Goal: Task Accomplishment & Management: Complete application form

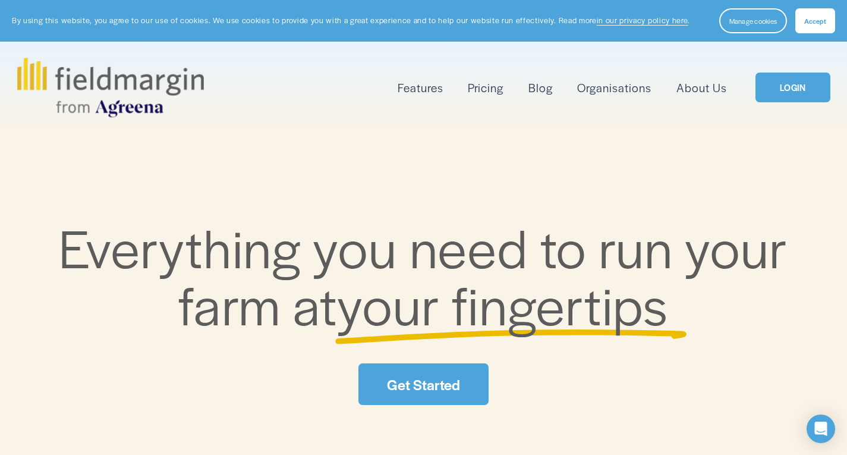
click at [488, 89] on link "Pricing" at bounding box center [486, 88] width 36 height 20
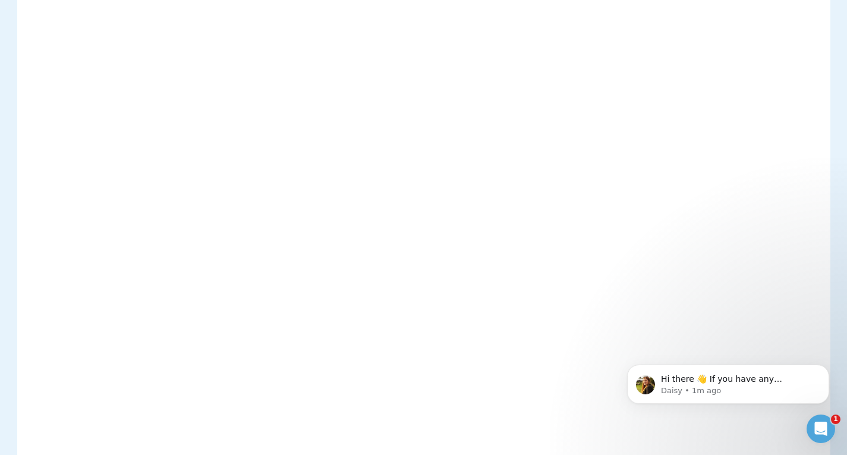
scroll to position [317, 0]
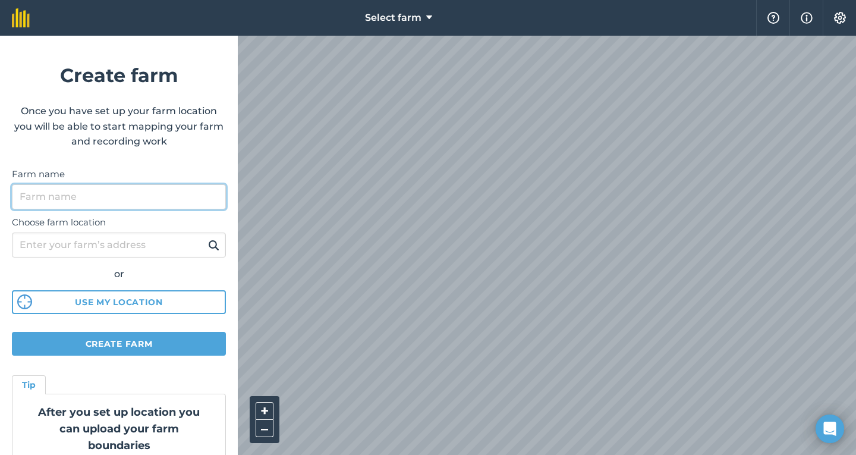
click at [55, 194] on input "Farm name" at bounding box center [119, 196] width 214 height 25
type input "[GEOGRAPHIC_DATA]"
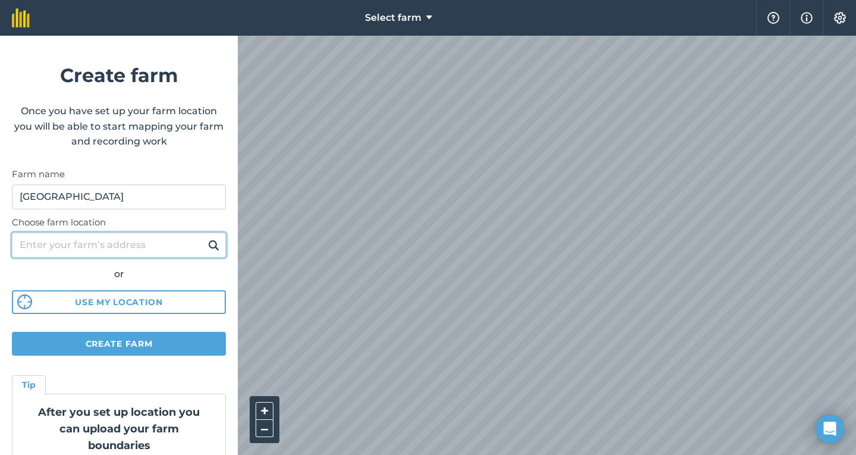
click at [116, 250] on input "Choose farm location" at bounding box center [119, 244] width 214 height 25
type input "[STREET_ADDRESS][PERSON_NAME]"
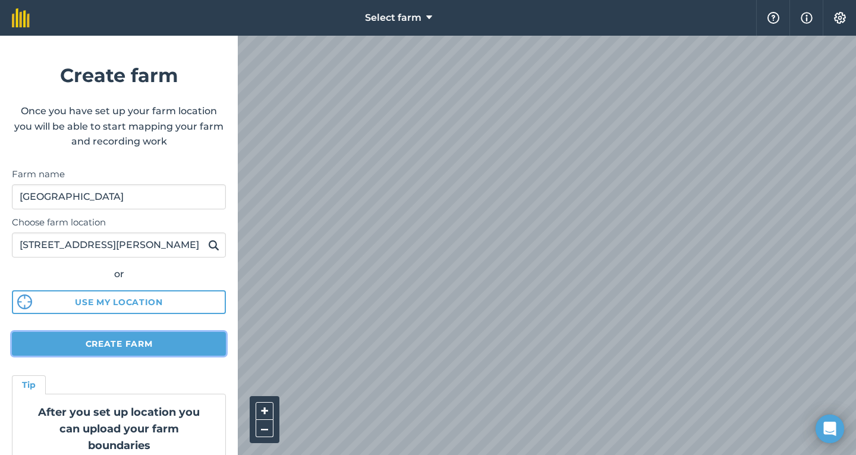
scroll to position [0, 0]
click at [128, 346] on button "Create farm" at bounding box center [119, 344] width 214 height 24
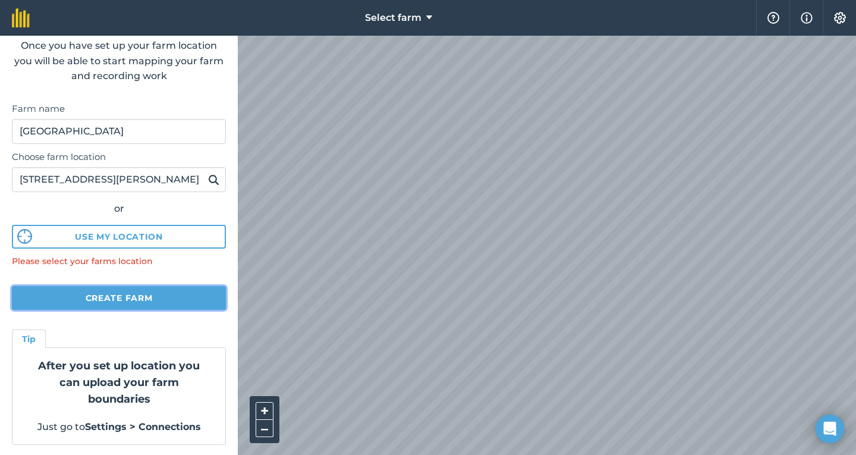
scroll to position [67, 0]
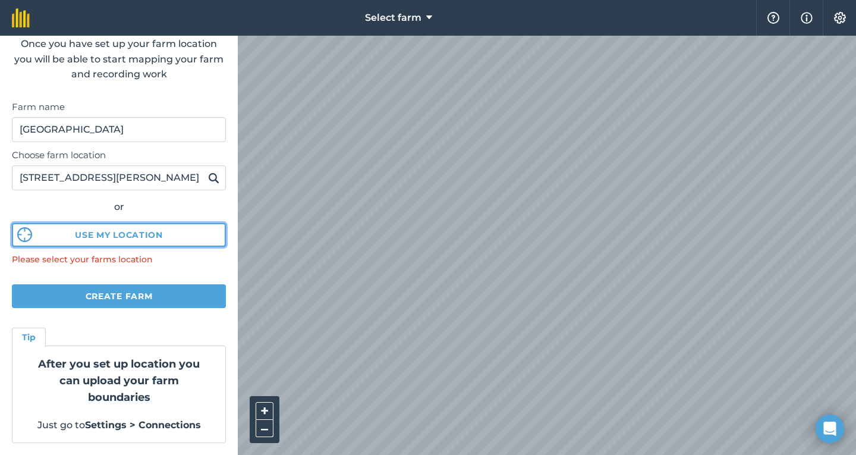
click at [97, 238] on button "Use my location" at bounding box center [119, 235] width 214 height 24
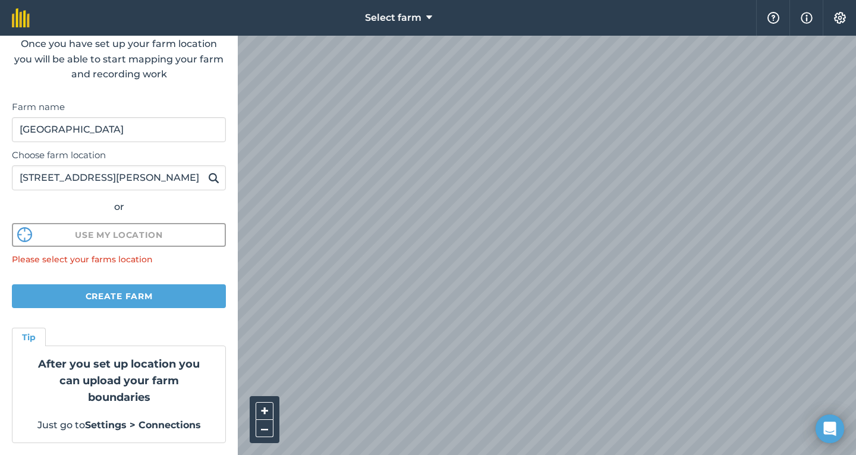
scroll to position [48, 0]
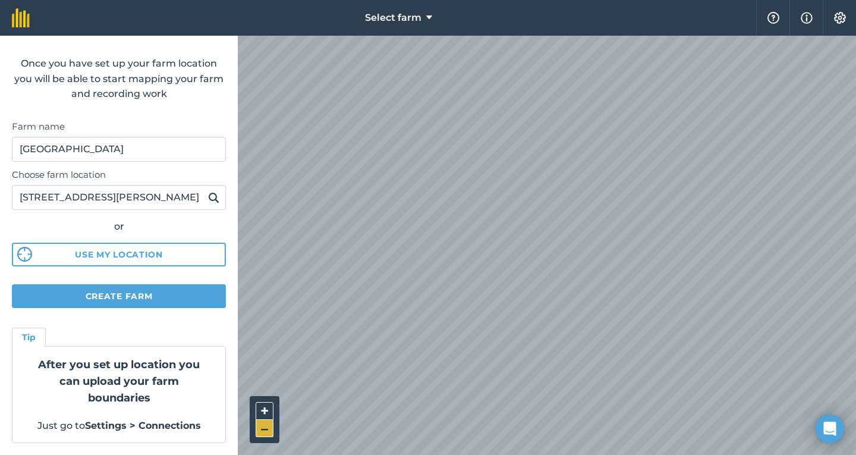
click at [263, 433] on button "–" at bounding box center [264, 427] width 18 height 17
click at [263, 431] on button "–" at bounding box center [264, 427] width 18 height 17
click at [208, 196] on img at bounding box center [213, 197] width 11 height 14
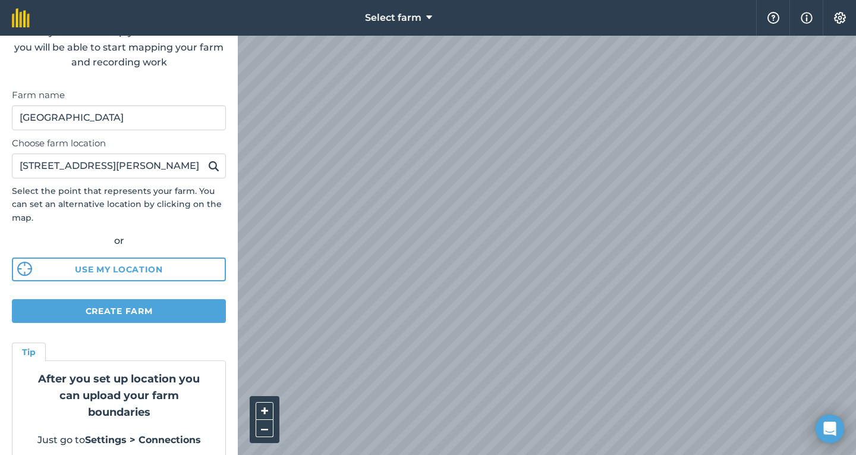
scroll to position [94, 0]
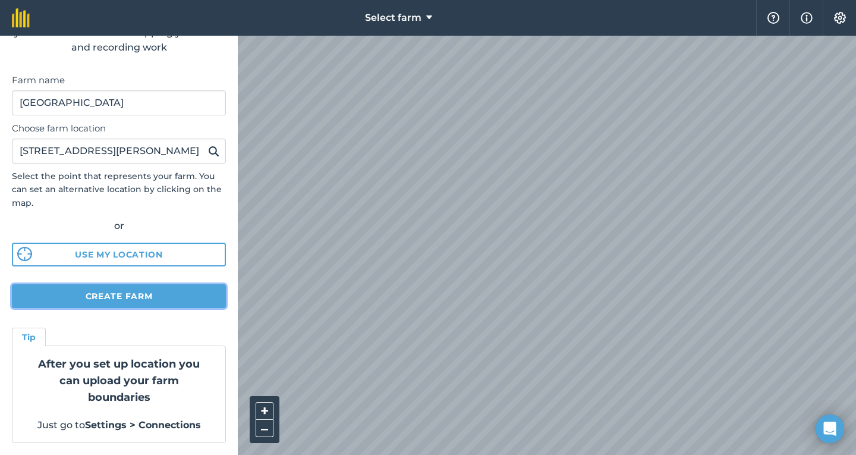
click at [110, 296] on button "Create farm" at bounding box center [119, 296] width 214 height 24
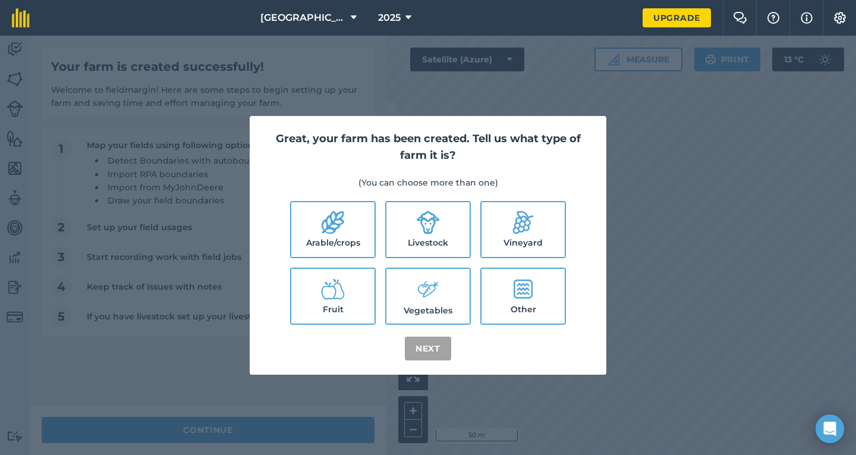
click at [335, 229] on icon at bounding box center [332, 222] width 23 height 23
checkbox input "true"
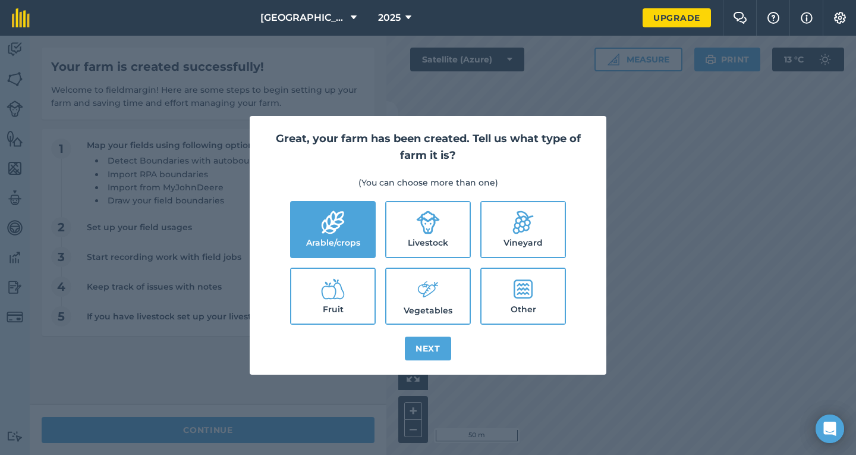
click at [427, 225] on icon at bounding box center [428, 222] width 24 height 24
checkbox input "true"
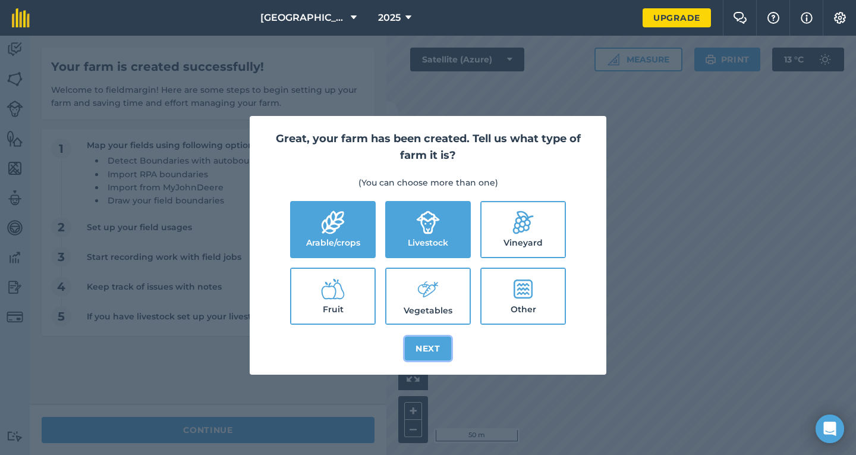
click at [432, 348] on button "Next" at bounding box center [428, 348] width 46 height 24
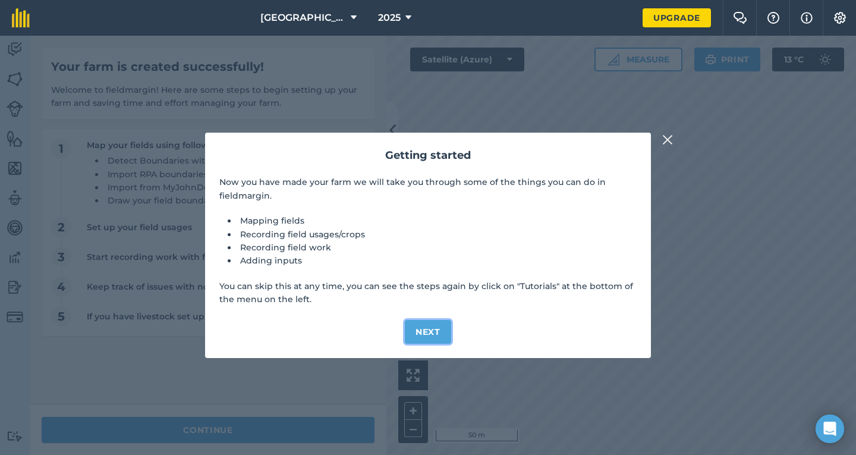
click at [427, 331] on button "Next" at bounding box center [428, 332] width 46 height 24
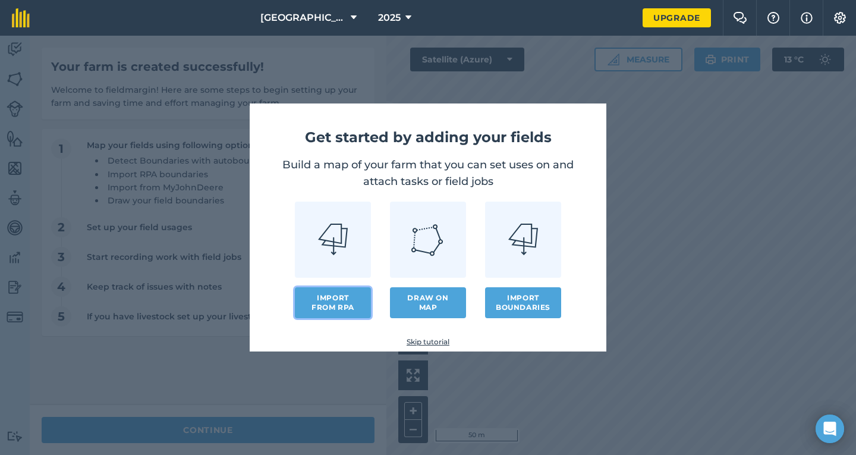
click at [340, 299] on button "Import from RPA" at bounding box center [333, 302] width 76 height 31
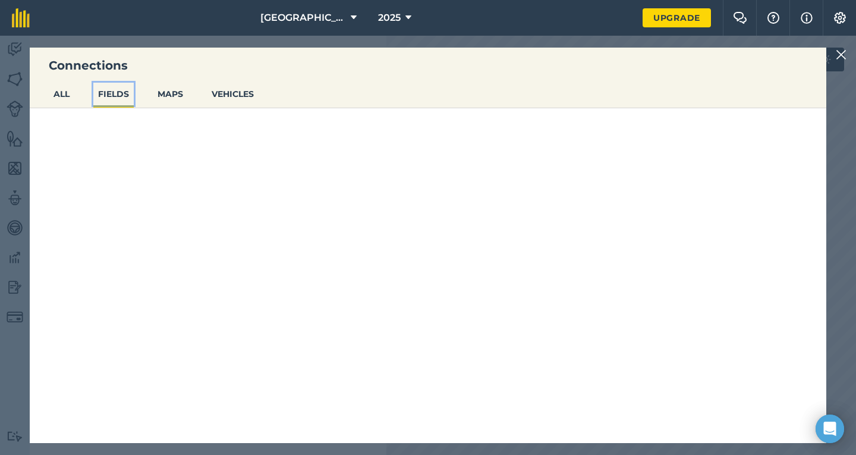
click at [117, 94] on button "FIELDS" at bounding box center [113, 94] width 40 height 23
click at [64, 92] on button "ALL" at bounding box center [62, 94] width 26 height 23
click at [173, 93] on button "MAPS" at bounding box center [170, 94] width 35 height 23
click at [114, 96] on button "FIELDS" at bounding box center [113, 94] width 40 height 23
click at [142, 176] on div at bounding box center [428, 275] width 796 height 335
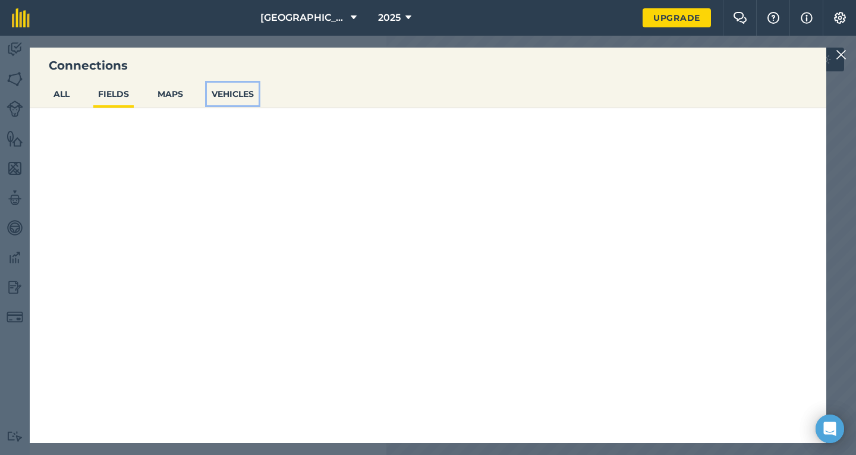
click at [233, 92] on button "VEHICLES" at bounding box center [233, 94] width 52 height 23
click at [179, 92] on button "MAPS" at bounding box center [170, 94] width 35 height 23
click at [108, 94] on button "FIELDS" at bounding box center [113, 94] width 40 height 23
click at [63, 94] on button "ALL" at bounding box center [62, 94] width 26 height 23
click at [843, 56] on img at bounding box center [840, 55] width 11 height 14
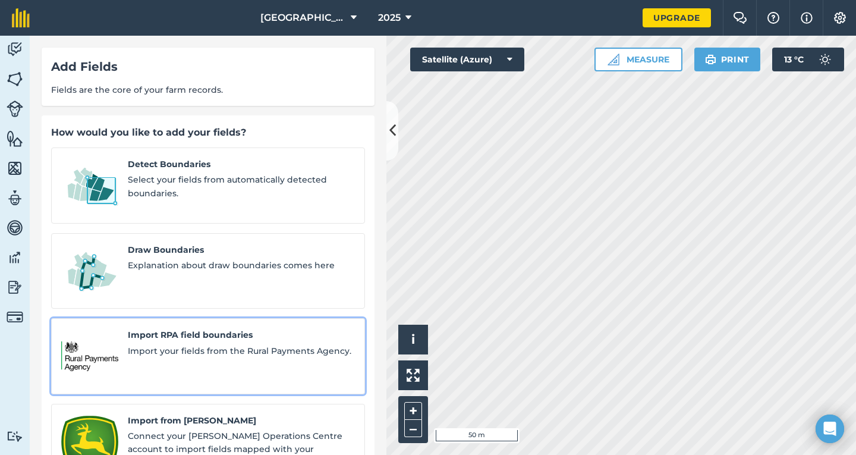
click at [225, 328] on span "Import RPA field boundaries" at bounding box center [241, 334] width 227 height 13
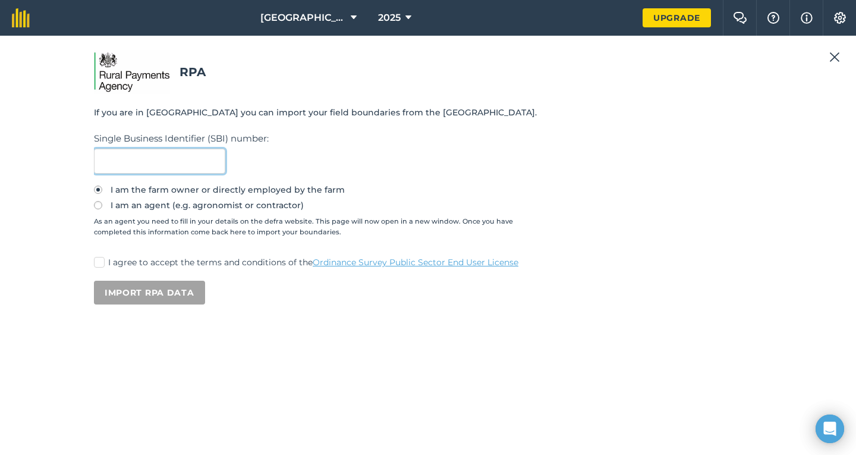
click at [159, 163] on input "text" at bounding box center [159, 161] width 131 height 25
type input "35/195/0029"
click at [108, 264] on label "I agree to accept the terms and conditions of the Ordinance Survey Public Secto…" at bounding box center [428, 262] width 668 height 12
click at [102, 264] on input "I agree to accept the terms and conditions of the Ordinance Survey Public Secto…" at bounding box center [98, 260] width 8 height 8
checkbox input "true"
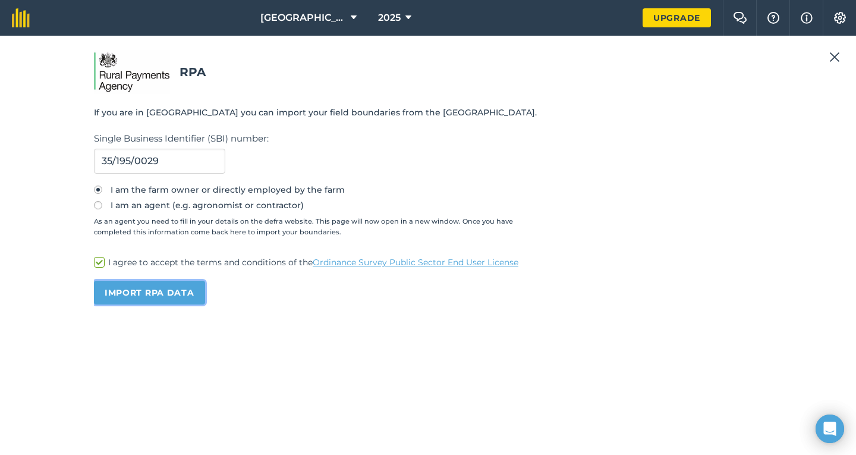
click at [154, 292] on button "Import RPA data" at bounding box center [149, 292] width 111 height 24
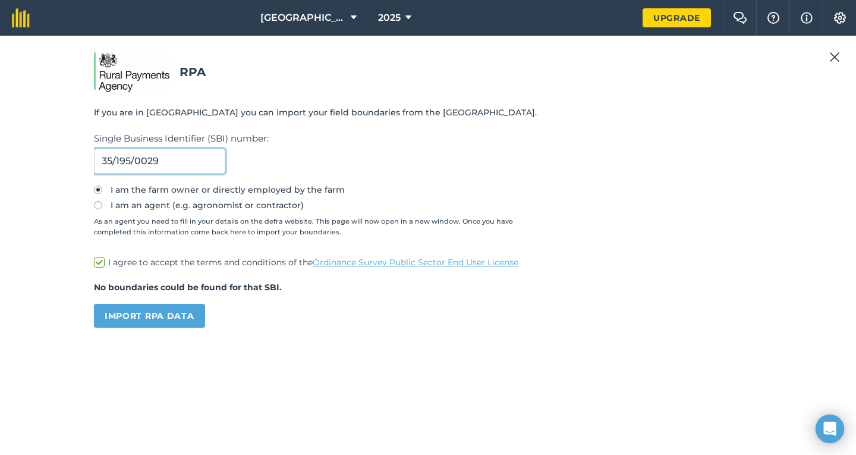
click at [203, 160] on input "35/195/0029" at bounding box center [159, 161] width 131 height 25
type input "3"
click at [147, 314] on button "Import RPA data" at bounding box center [149, 316] width 111 height 24
click at [182, 161] on input "1102207195" at bounding box center [159, 161] width 131 height 25
type input "1"
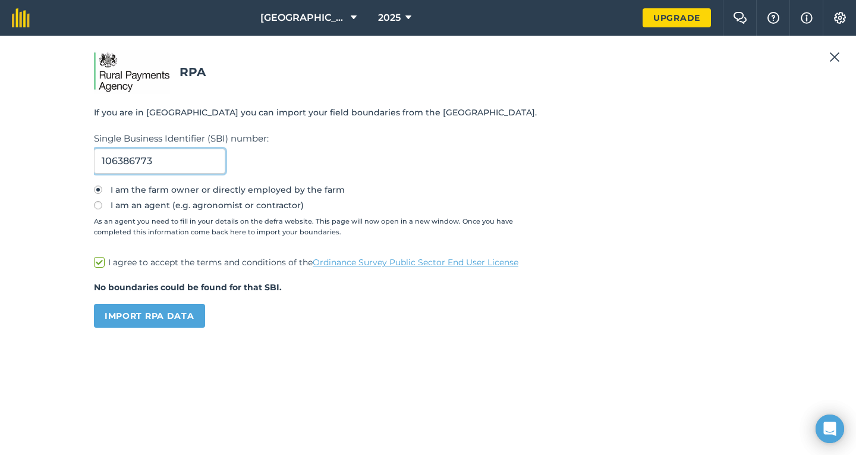
type input "106386773"
click at [173, 316] on button "Import RPA data" at bounding box center [149, 316] width 111 height 24
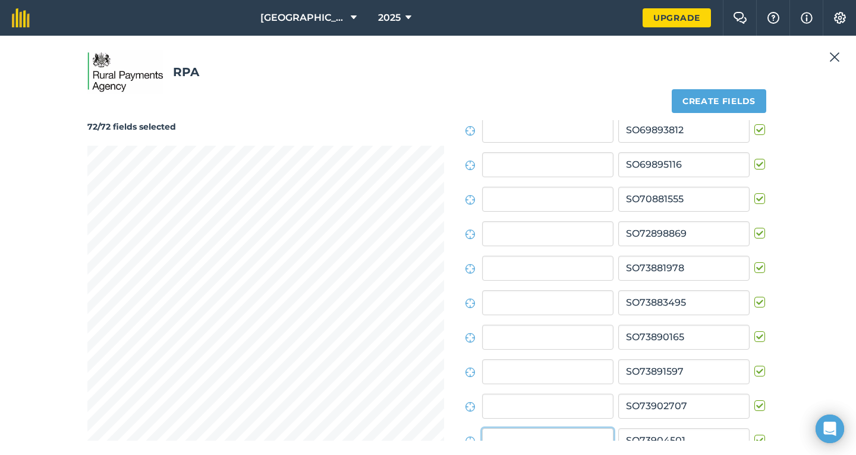
scroll to position [2174, 0]
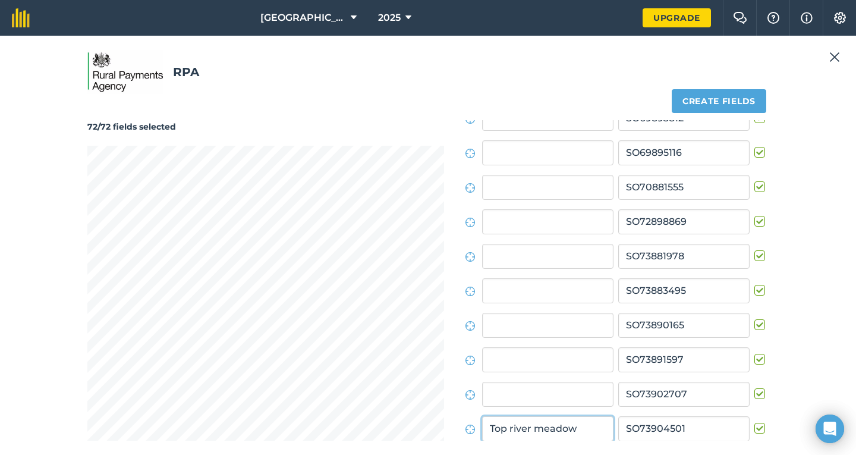
type input "Top river meadow"
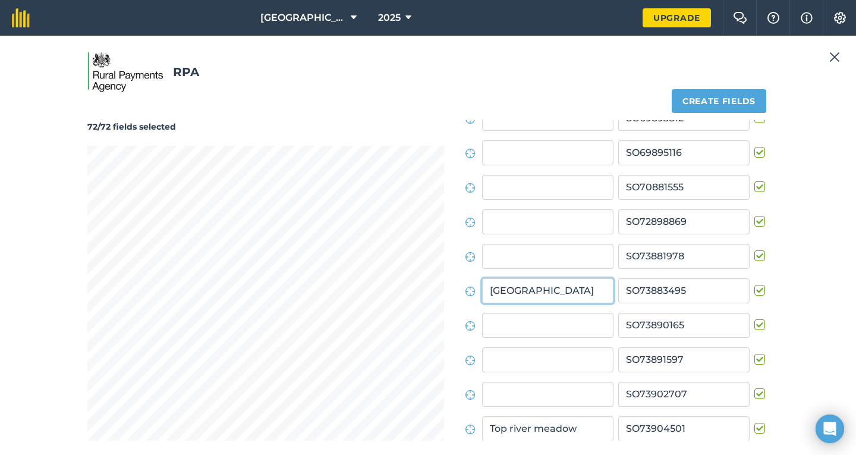
type input "[GEOGRAPHIC_DATA]"
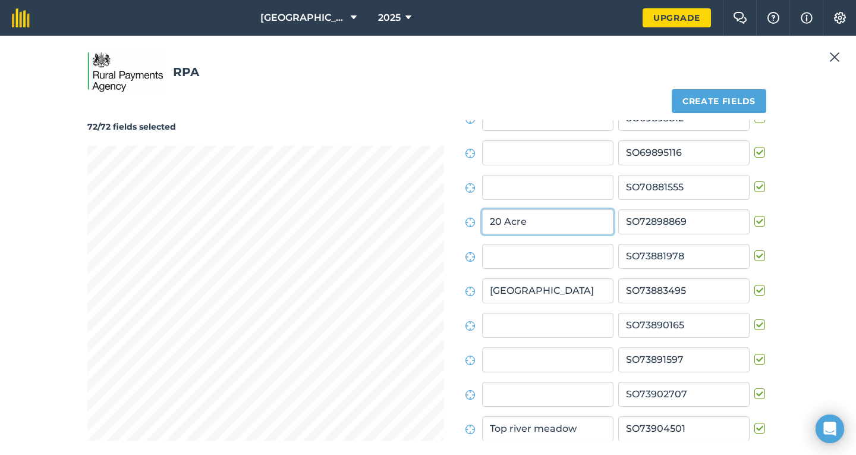
type input "20 Acre"
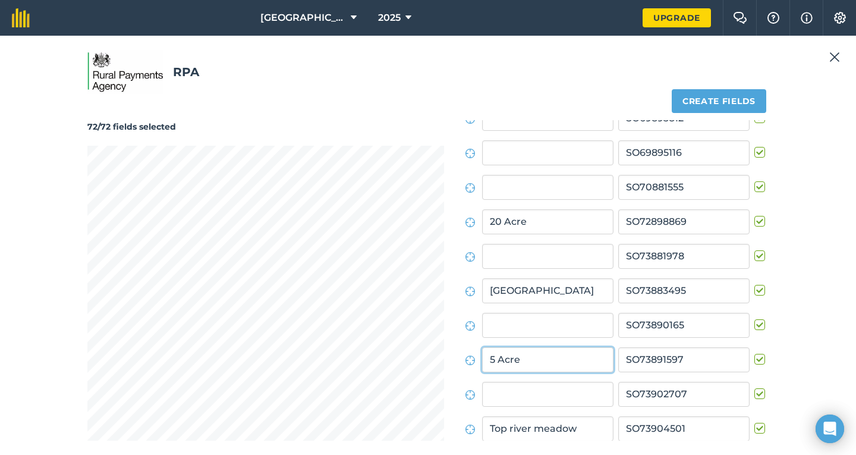
type input "5 Acre"
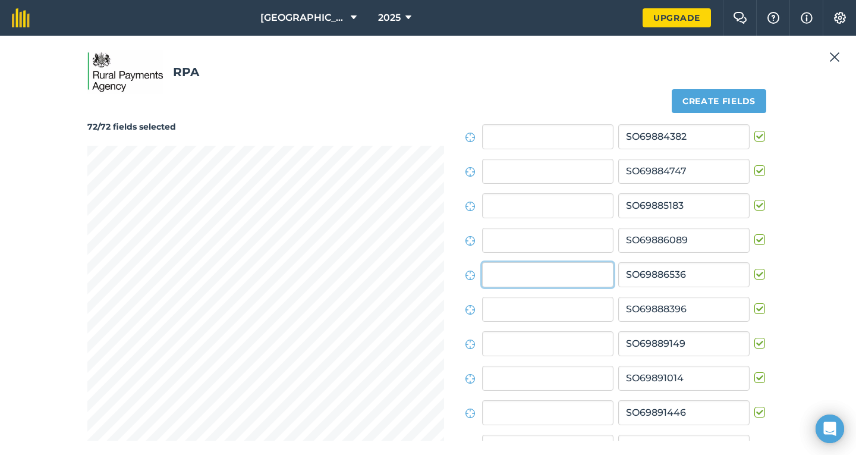
scroll to position [1771, 0]
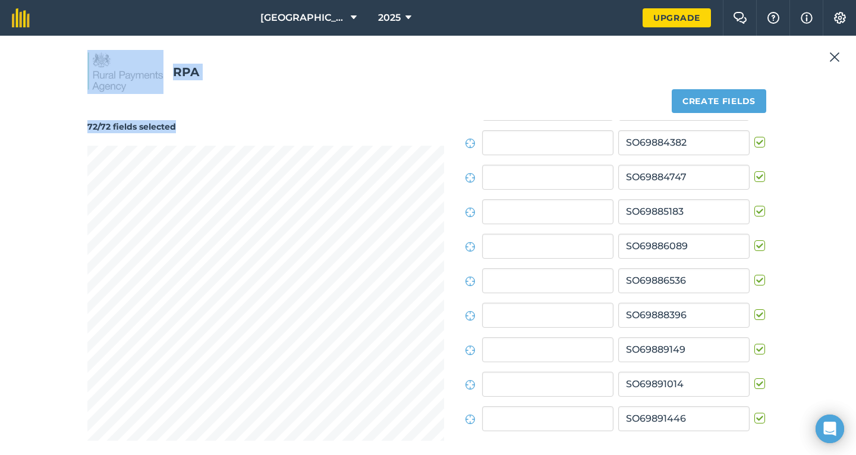
drag, startPoint x: 347, startPoint y: 104, endPoint x: 349, endPoint y: 66, distance: 38.1
click at [349, 66] on div "RPA 72/72 fields selected Create fields Field names Field IDs SO68875361 SO6887…" at bounding box center [427, 245] width 681 height 390
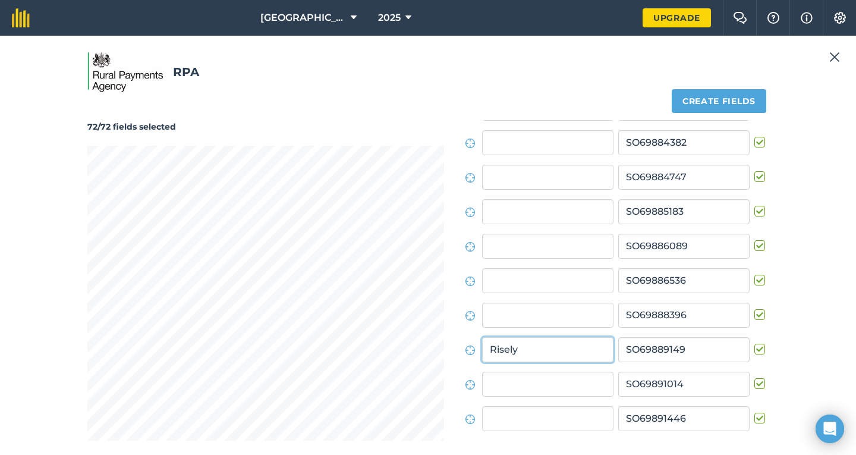
type input "Risely"
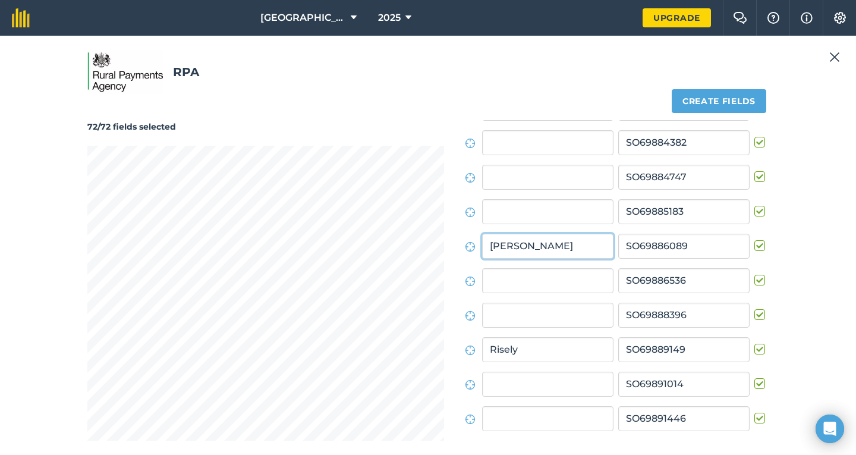
type input "[PERSON_NAME]"
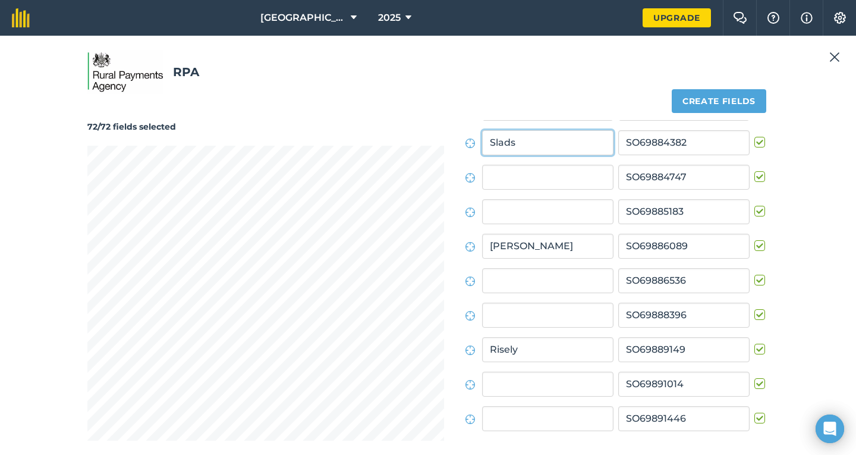
type input "Slads"
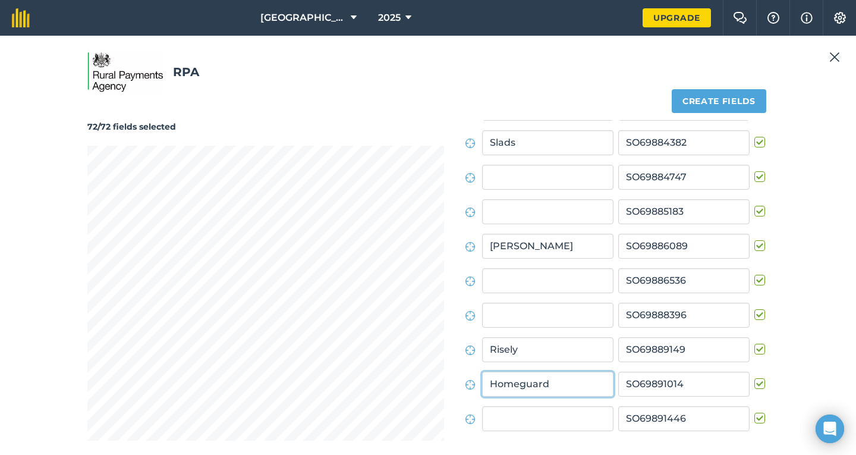
type input "Homeguard"
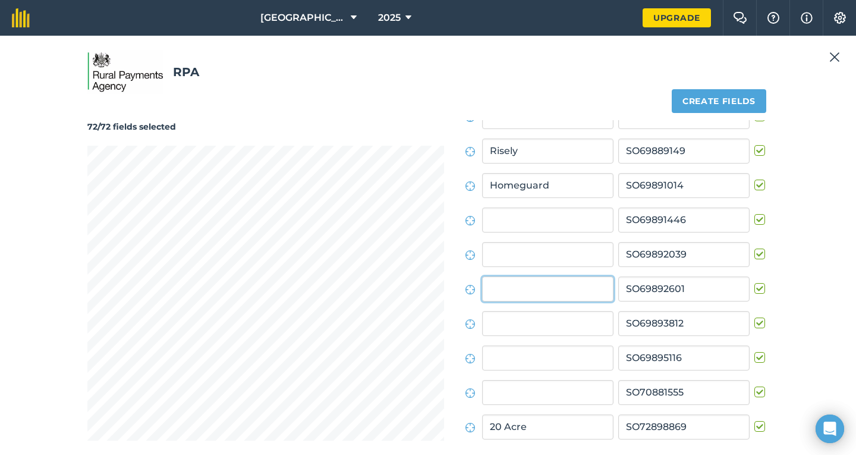
scroll to position [1977, 0]
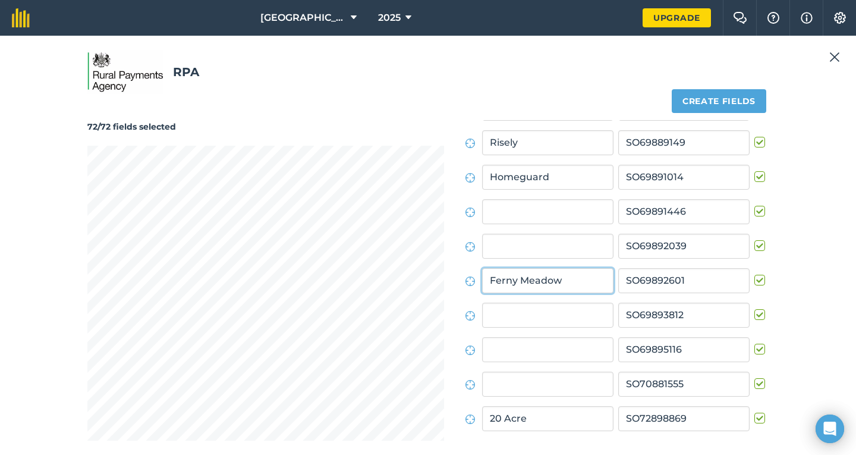
type input "Ferny Meadow"
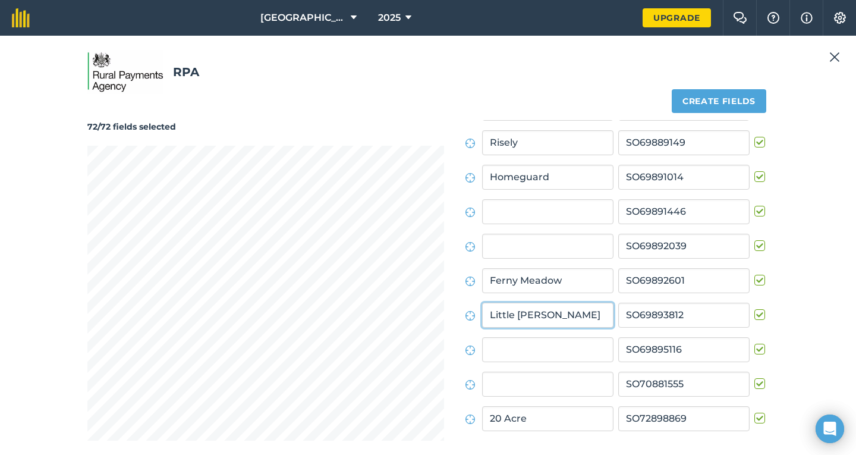
type input "Little [PERSON_NAME]"
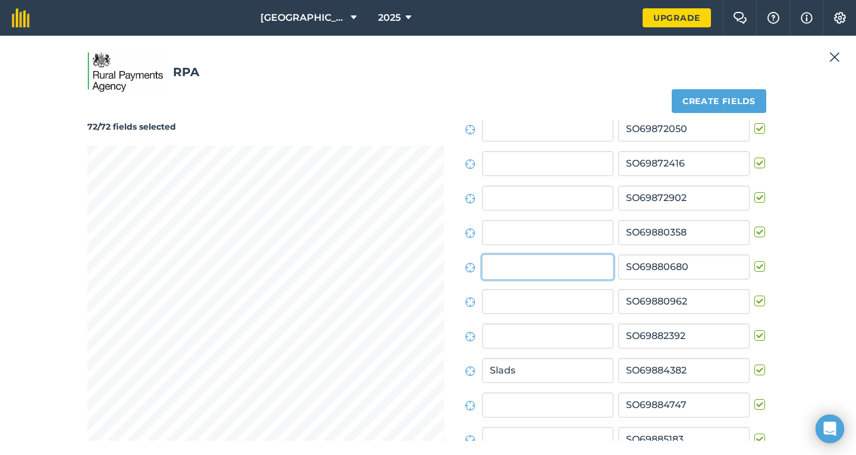
scroll to position [1529, 0]
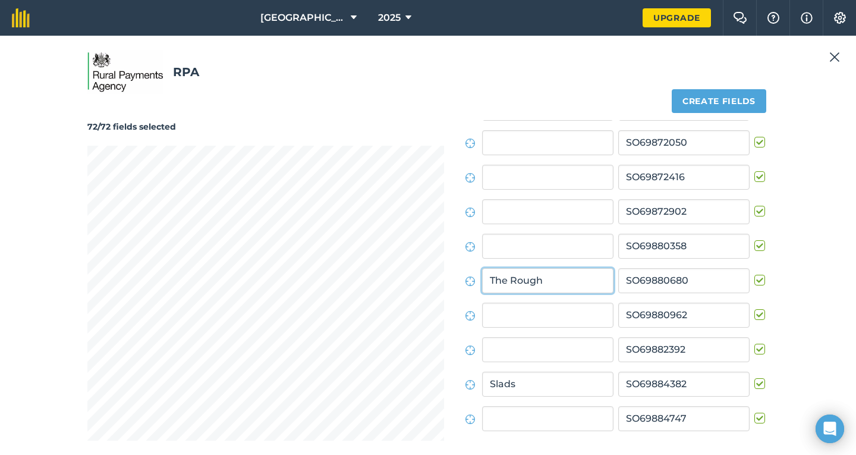
type input "The Rough"
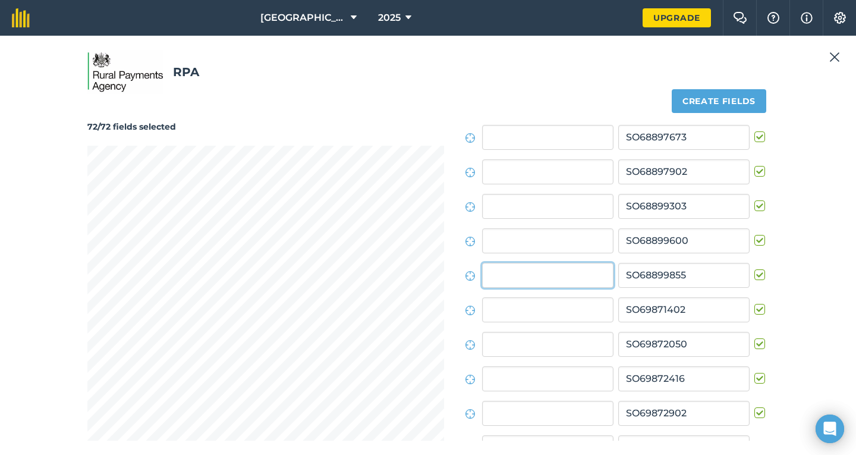
scroll to position [1323, 0]
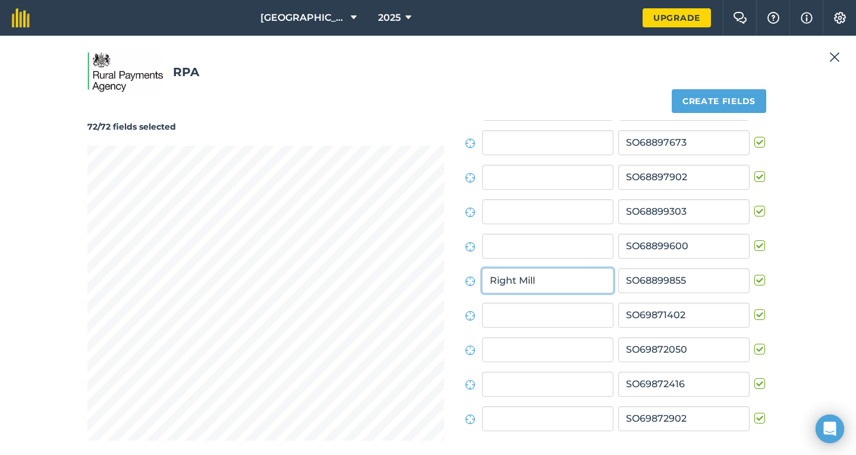
type input "Right Mill"
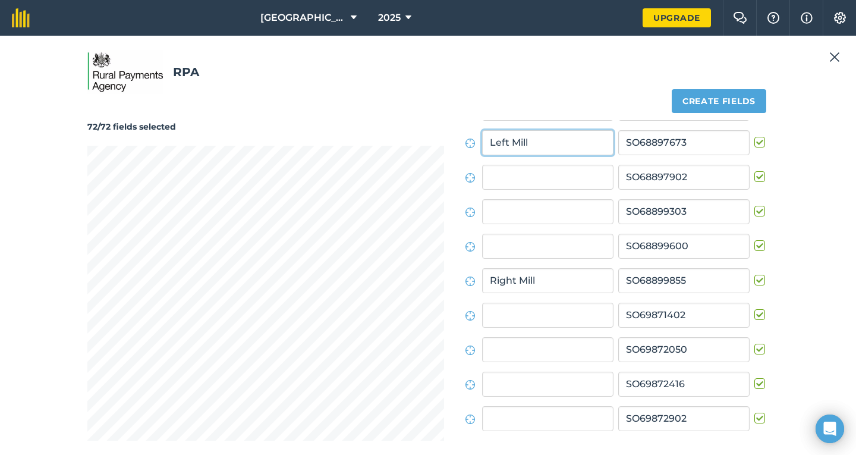
type input "Left Mill"
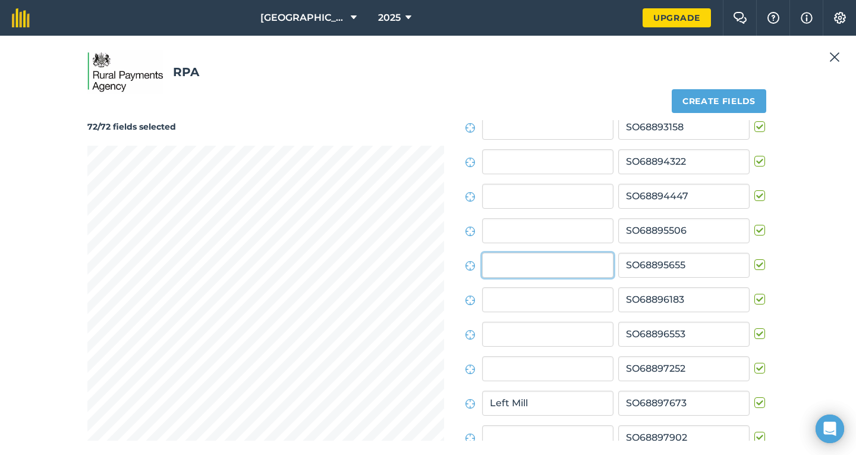
scroll to position [1047, 0]
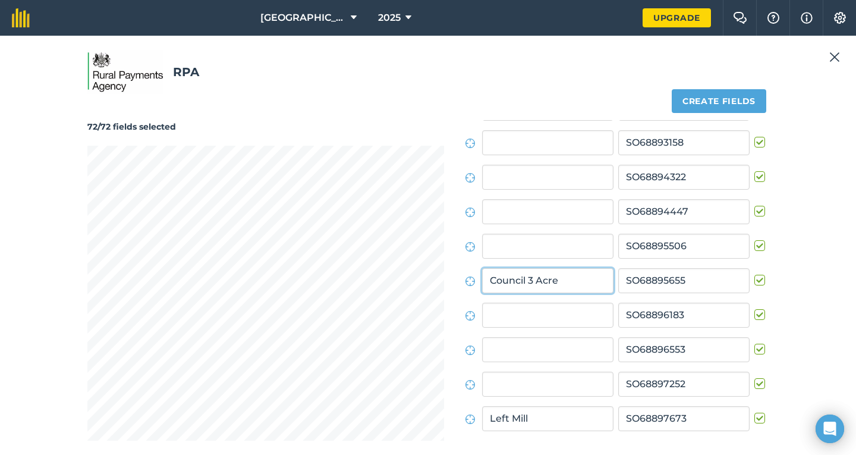
type input "Council 3 Acre"
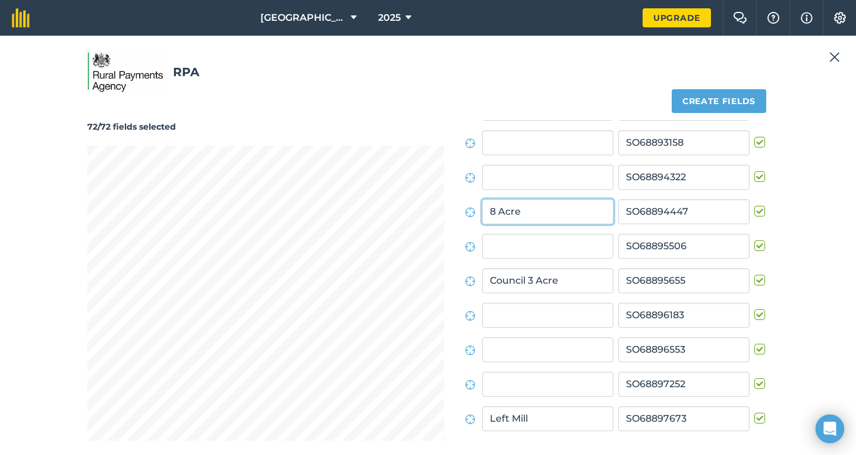
type input "8 Acre"
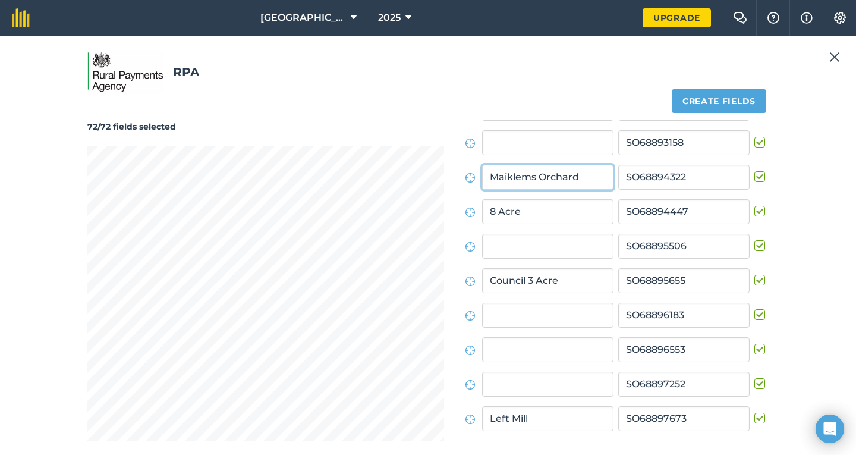
type input "Maiklems Orchard"
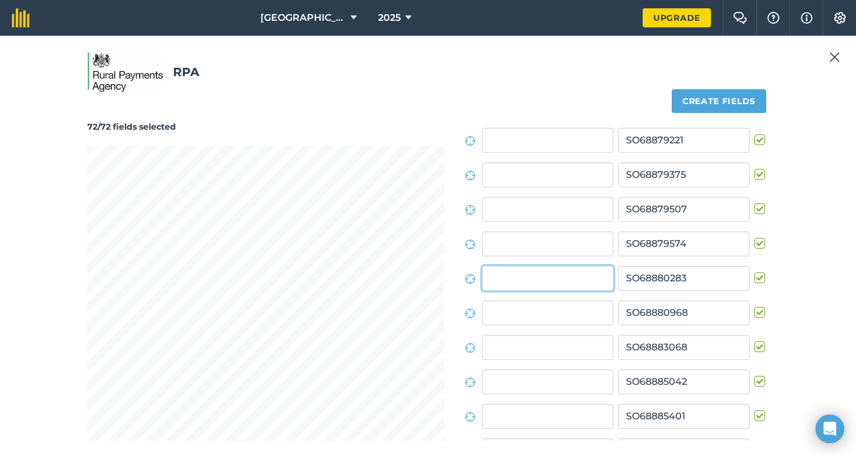
scroll to position [254, 0]
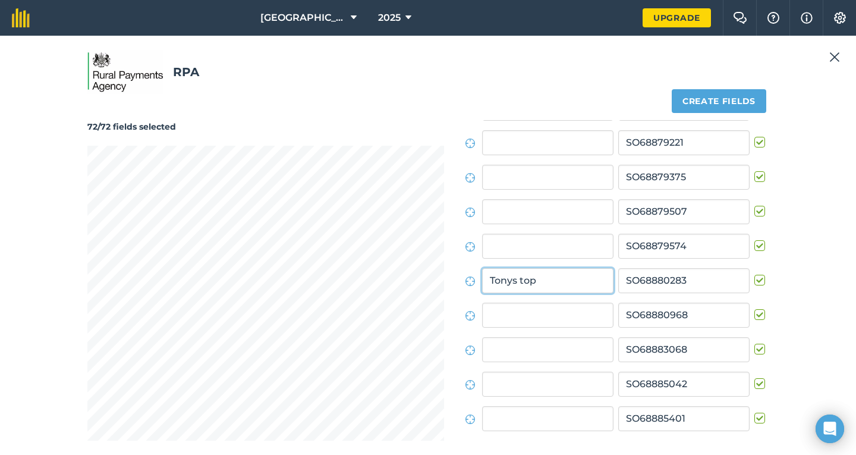
type input "Tonys top"
type input "Arrowsmiths"
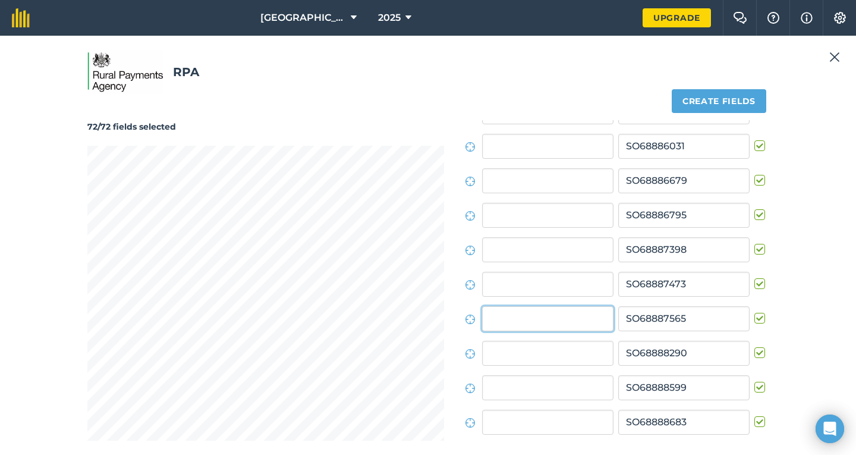
scroll to position [633, 0]
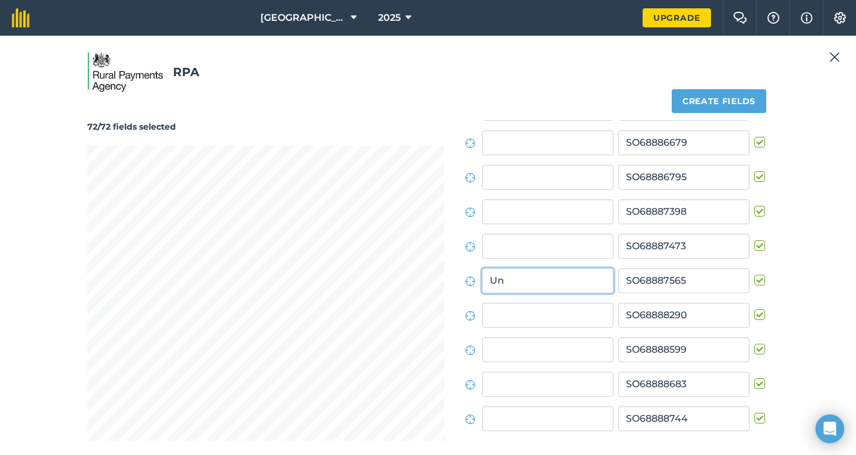
type input "U"
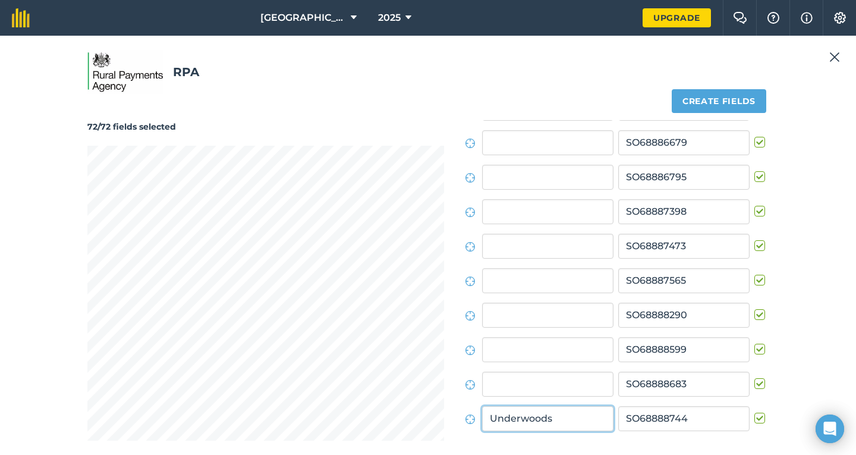
type input "Underwoods"
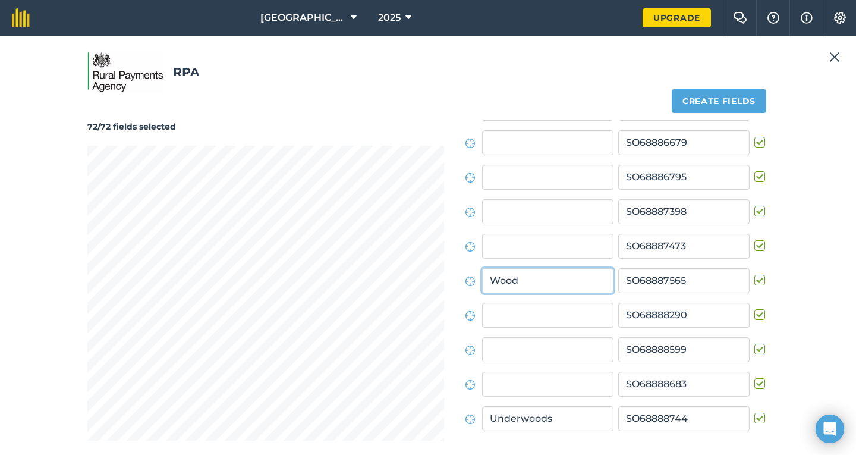
type input "Wood"
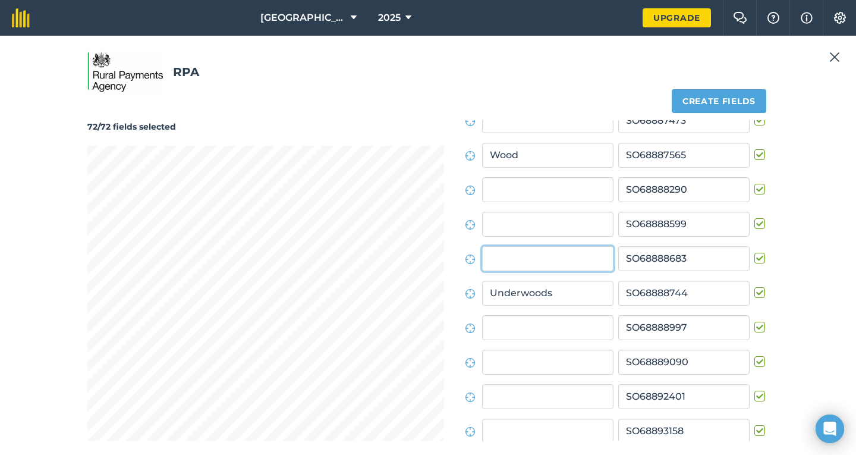
scroll to position [737, 0]
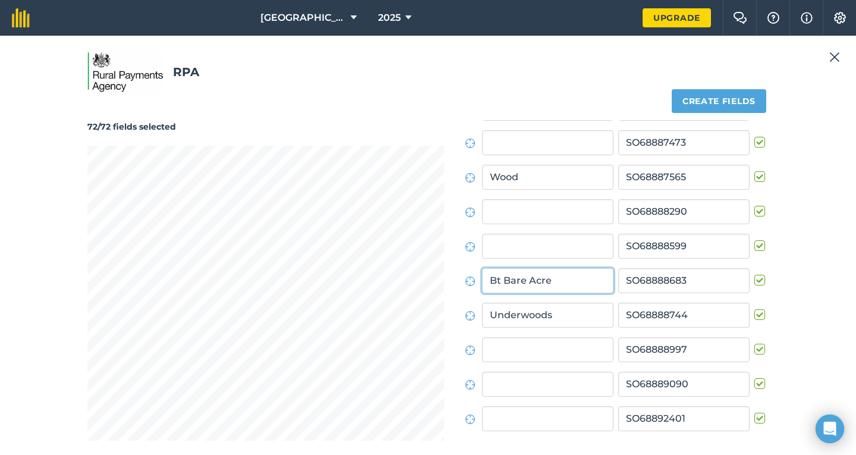
type input "Bt Bare Acre"
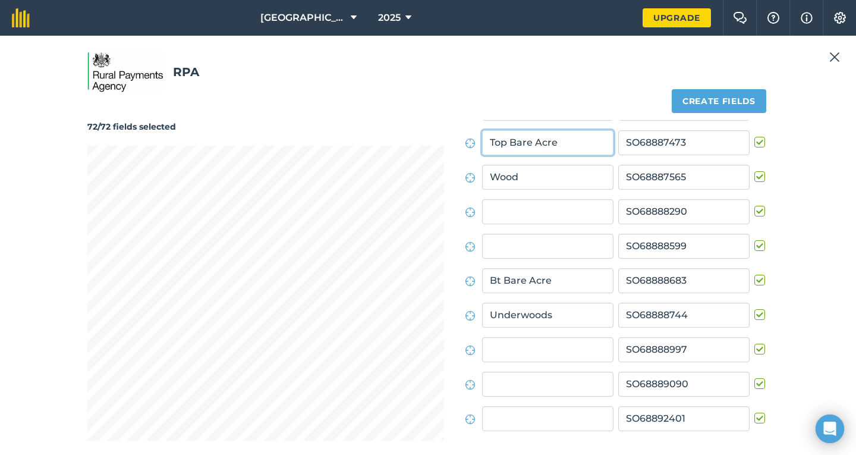
type input "Top Bare Acre"
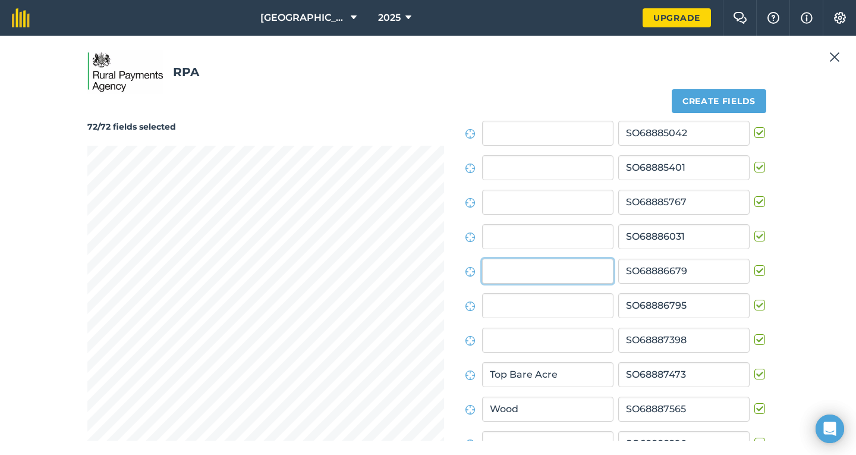
scroll to position [496, 0]
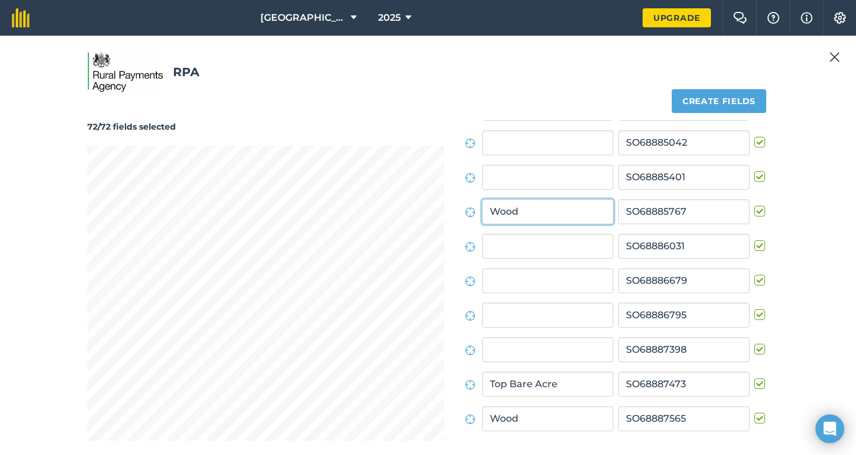
type input "Wood"
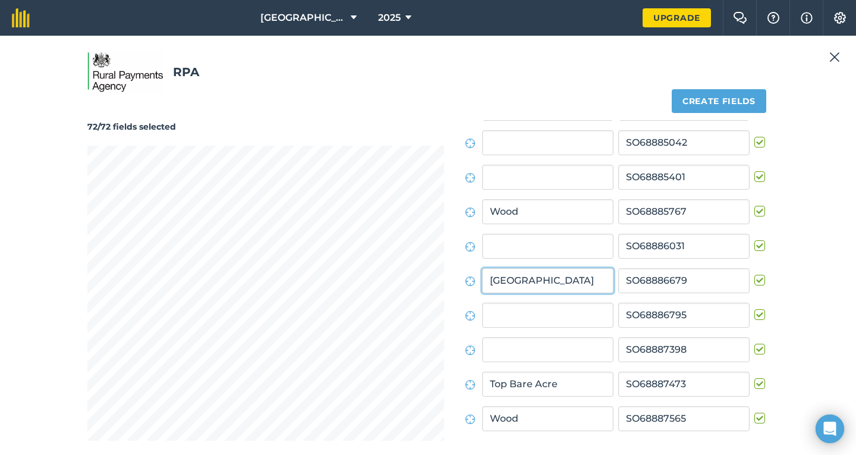
type input "[GEOGRAPHIC_DATA]"
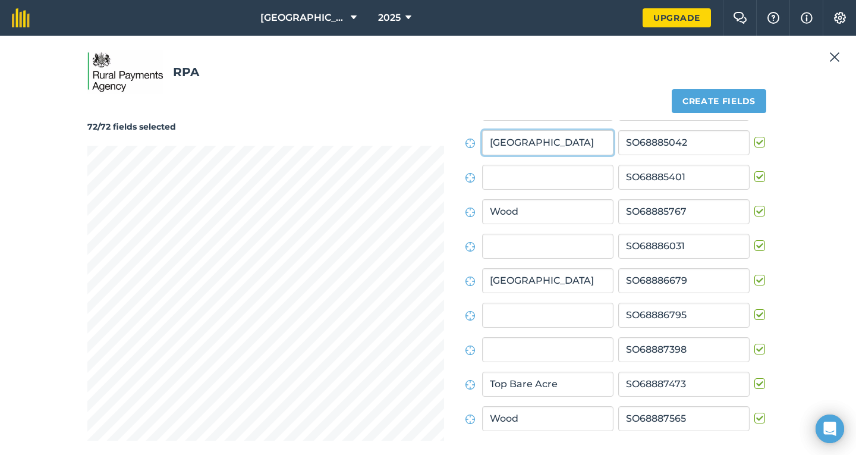
type input "[GEOGRAPHIC_DATA]"
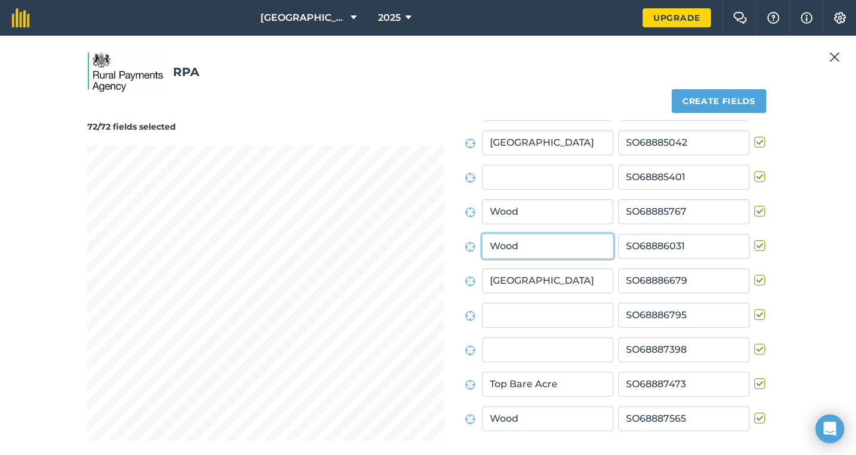
type input "Wood"
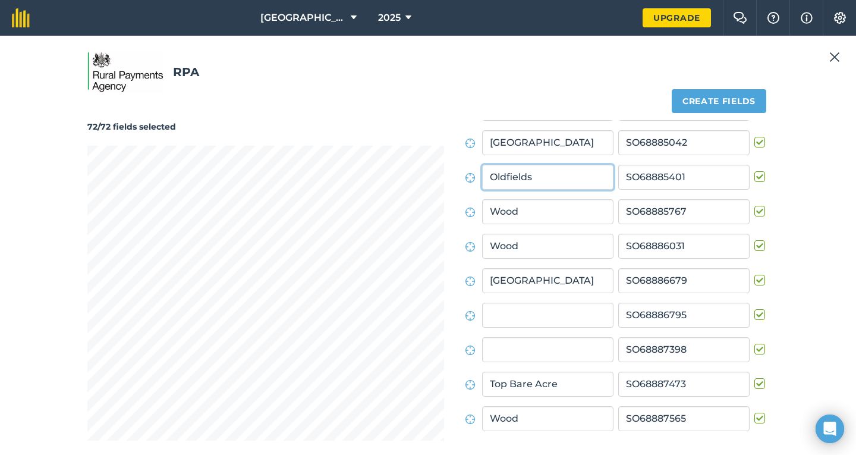
type input "Oldfields"
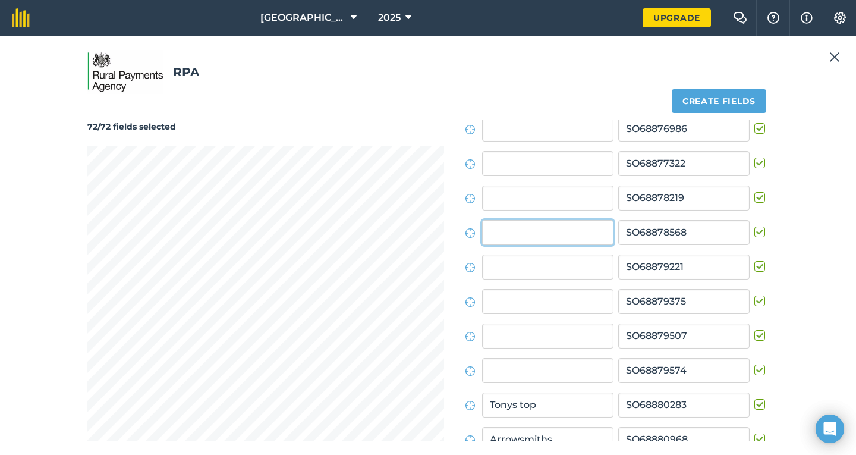
scroll to position [82, 0]
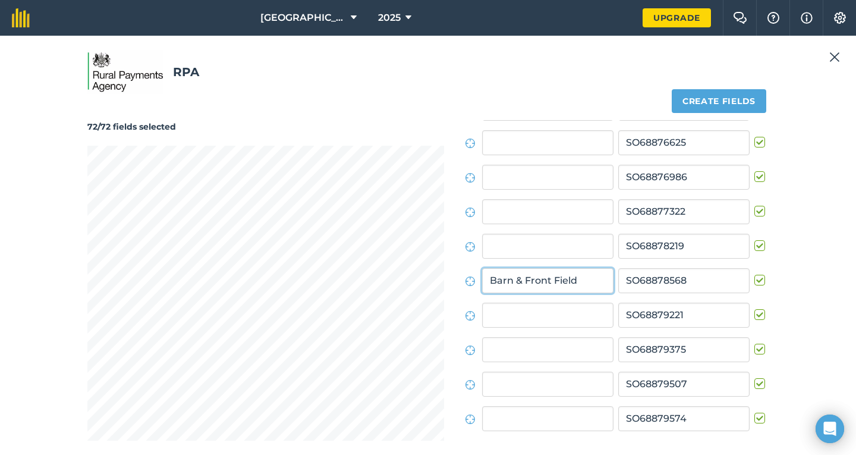
type input "Barn & Front Field"
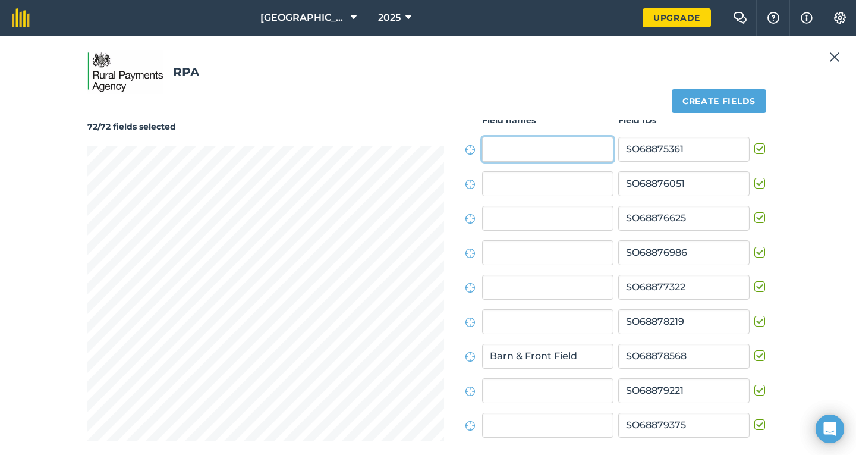
scroll to position [0, 0]
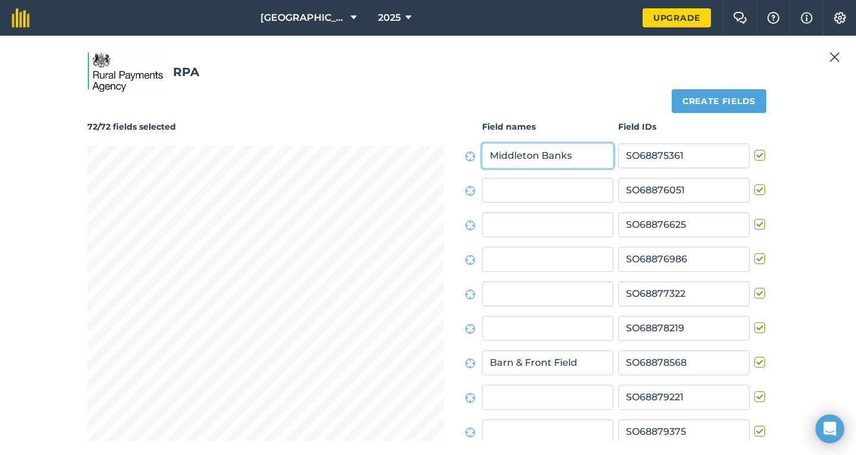
type input "Middleton Banks"
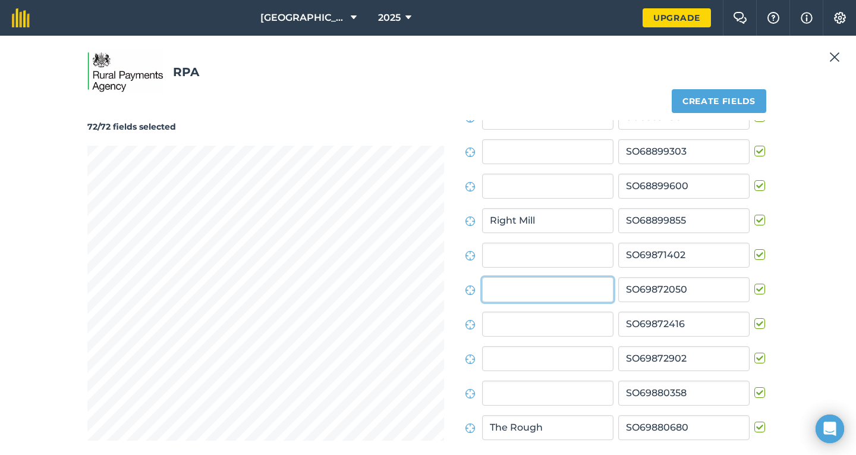
scroll to position [1392, 0]
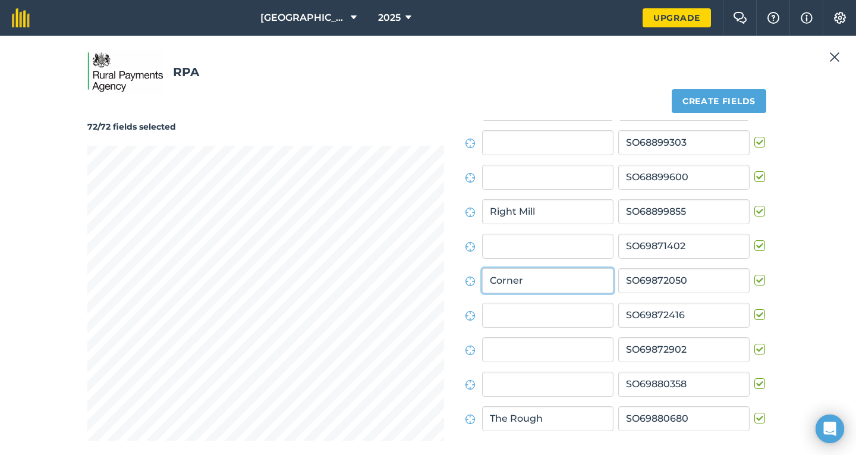
type input "Corner"
type input "Cricket"
type input "Far Field"
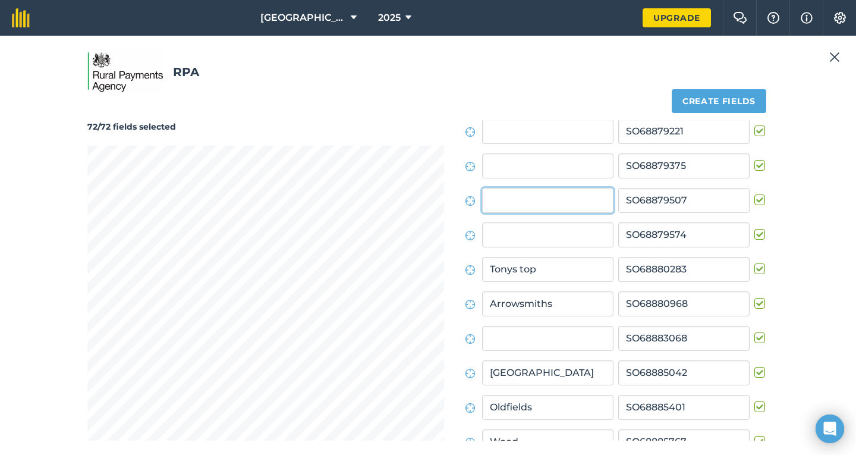
scroll to position [255, 0]
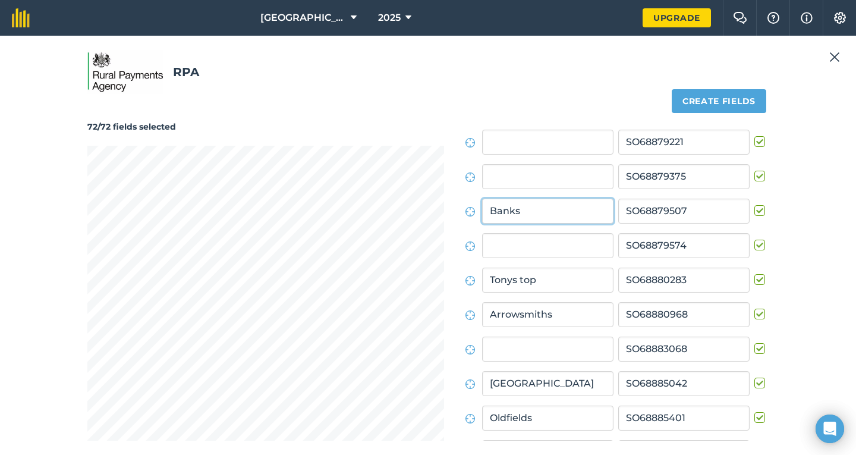
type input "Banks"
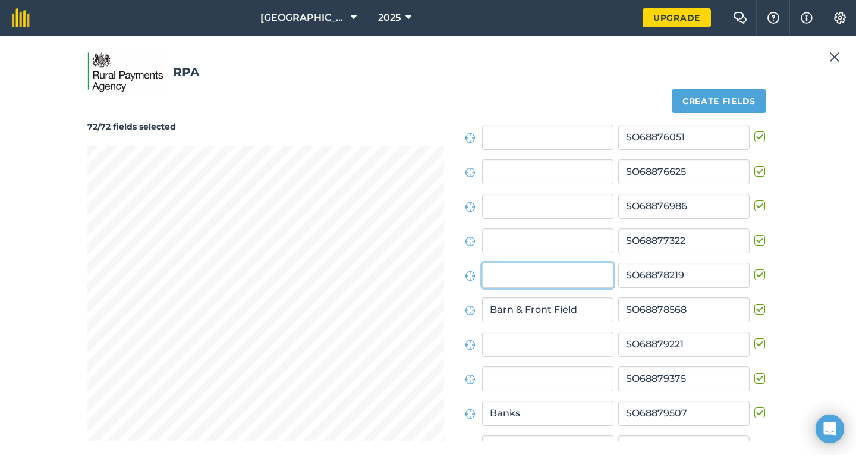
scroll to position [48, 0]
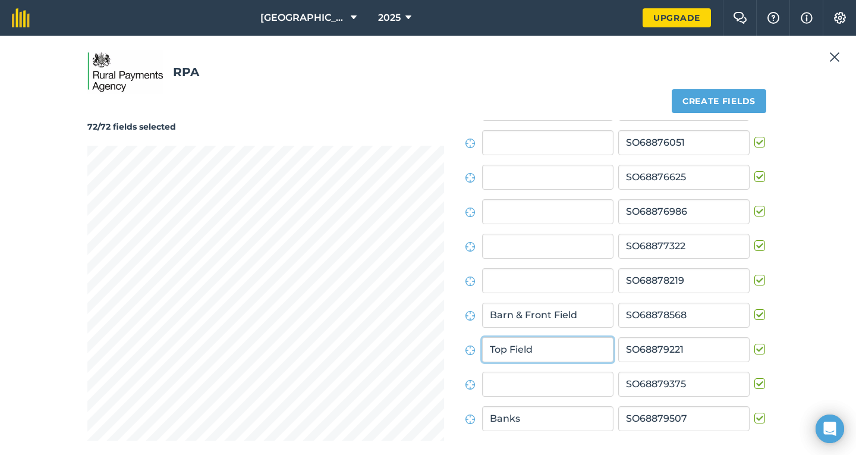
type input "Top Field"
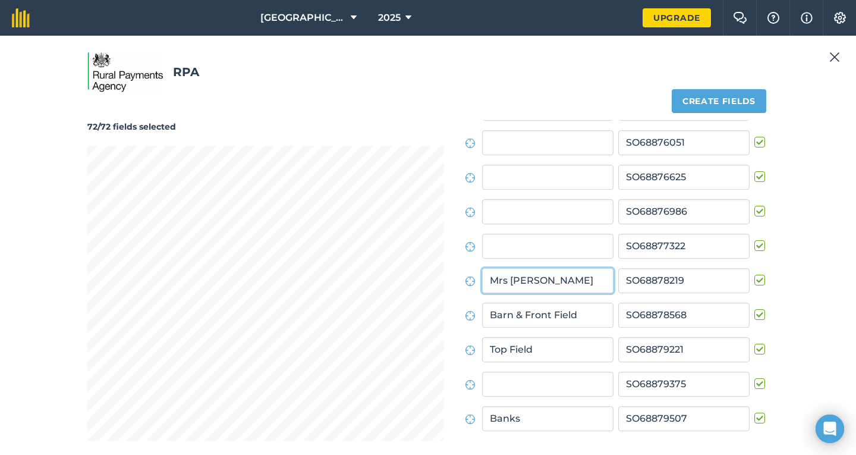
type input "Mrs [PERSON_NAME]"
click at [74, 298] on div "RPA 72/72 fields selected Create fields Field names Field IDs Middleton Banks S…" at bounding box center [427, 245] width 827 height 390
type input "Margrets"
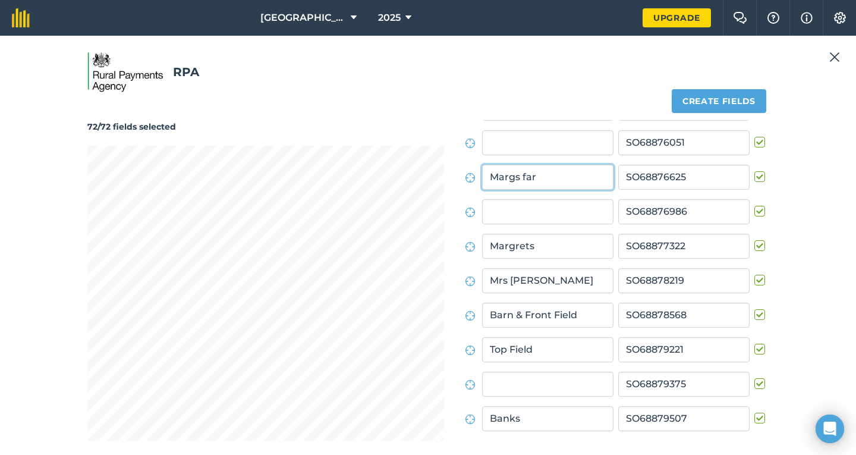
type input "Margs far"
click at [387, 445] on div "RPA 72/72 fields selected Create fields Field names Field IDs Middleton Banks S…" at bounding box center [428, 245] width 856 height 419
click at [493, 382] on input "text" at bounding box center [547, 383] width 131 height 25
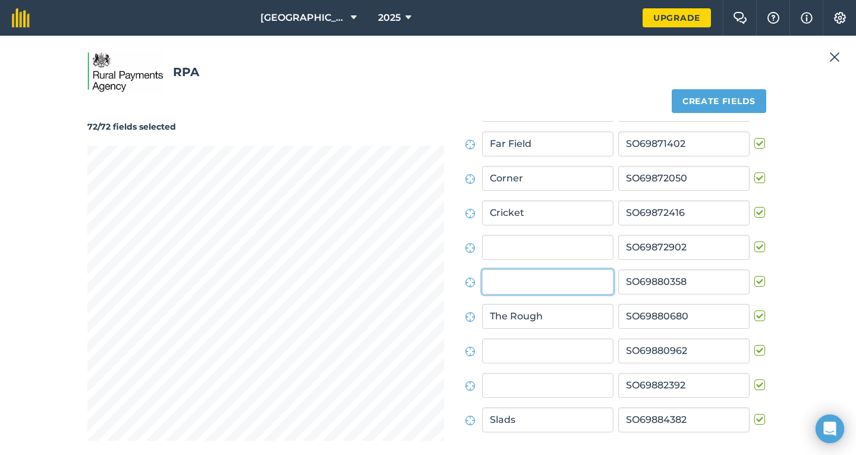
scroll to position [1495, 0]
type input "Tups field"
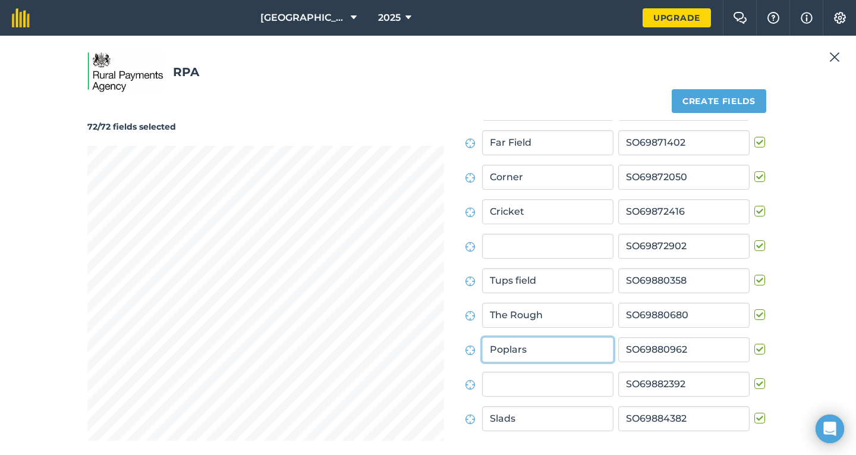
type input "Poplars"
click at [491, 385] on input "text" at bounding box center [547, 383] width 131 height 25
type input "D"
type input "Dingle"
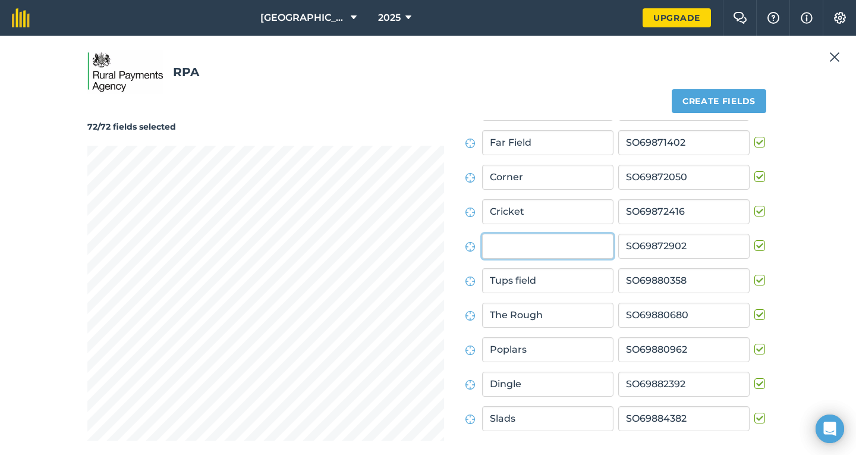
click at [494, 246] on input "text" at bounding box center [547, 246] width 131 height 25
click at [491, 245] on input "text" at bounding box center [547, 246] width 131 height 25
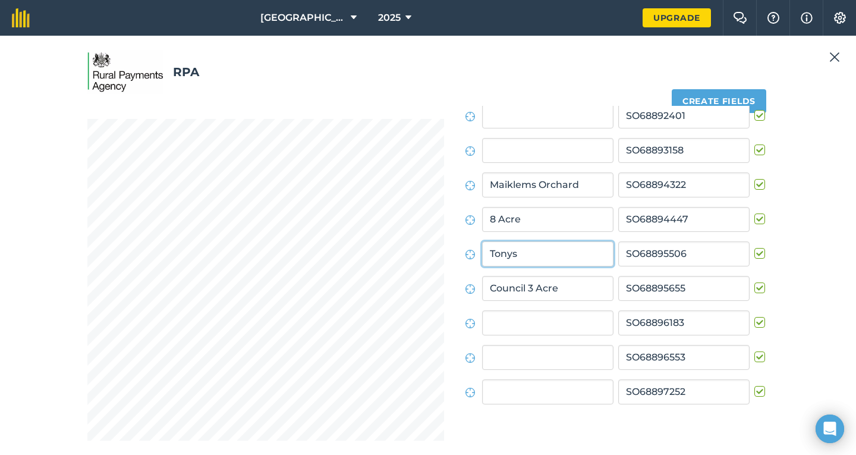
scroll to position [0, 0]
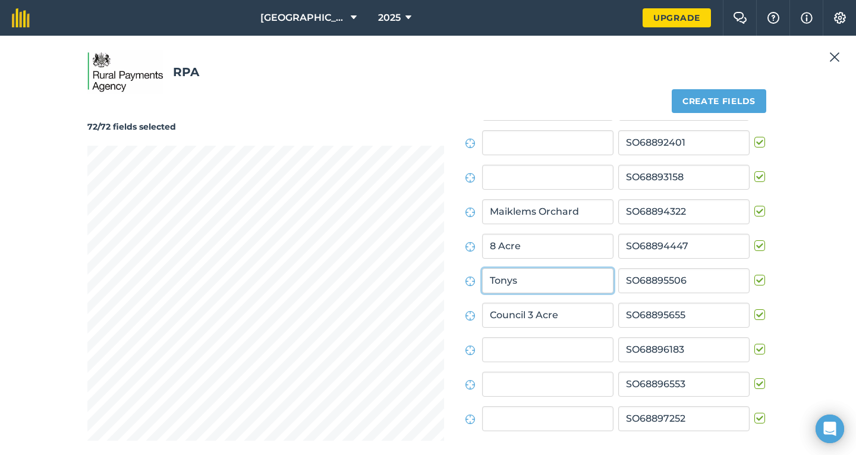
type input "Tonys"
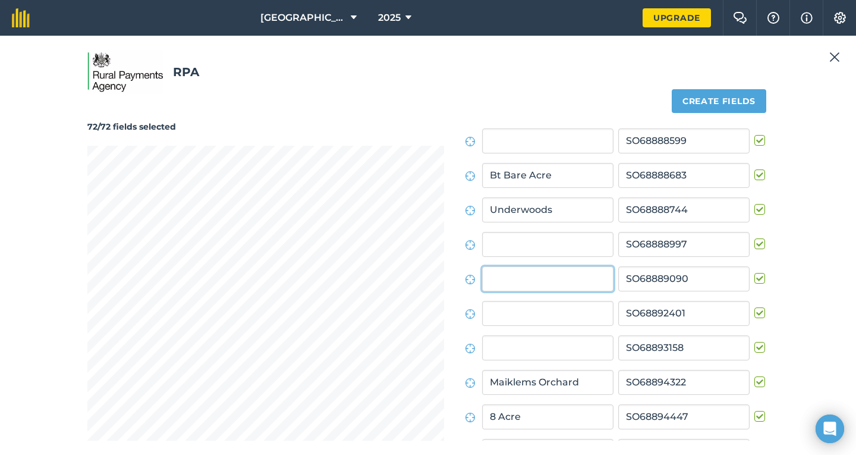
scroll to position [840, 0]
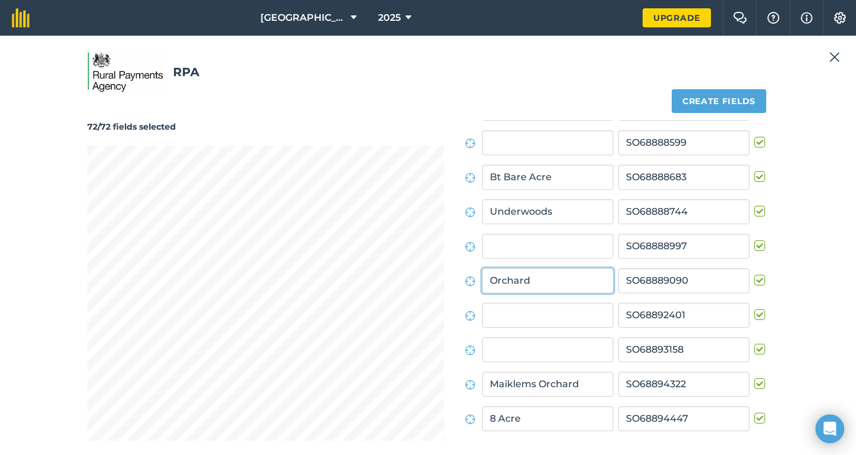
type input "Orchard"
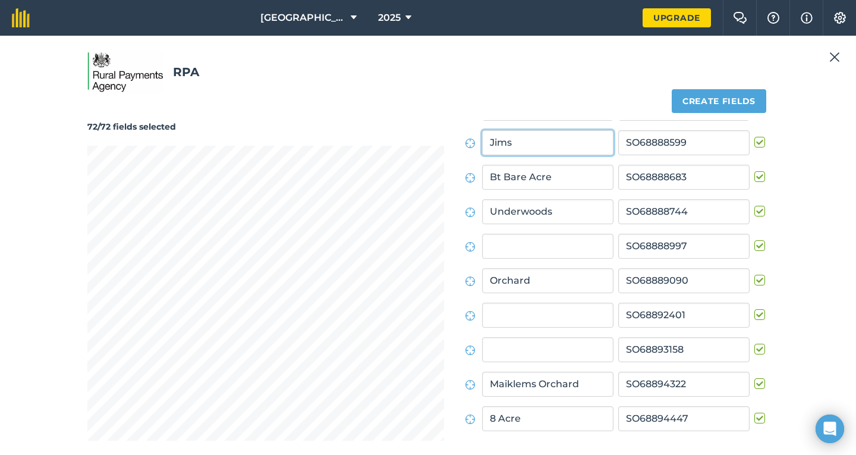
type input "Jims"
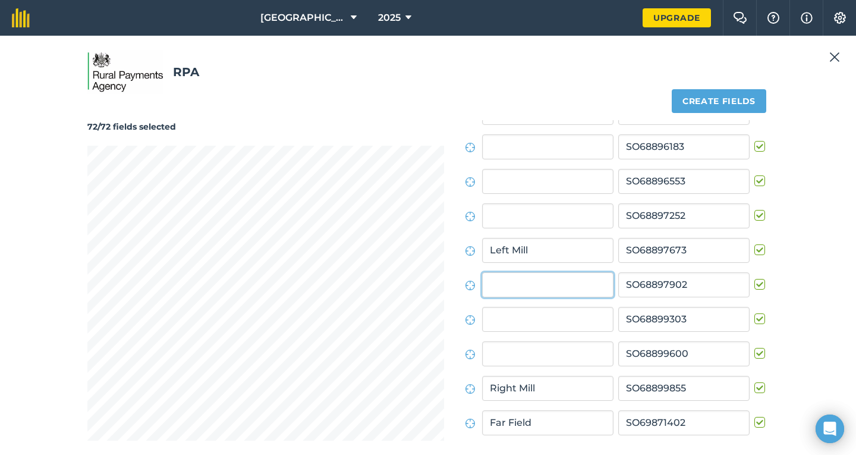
scroll to position [1219, 0]
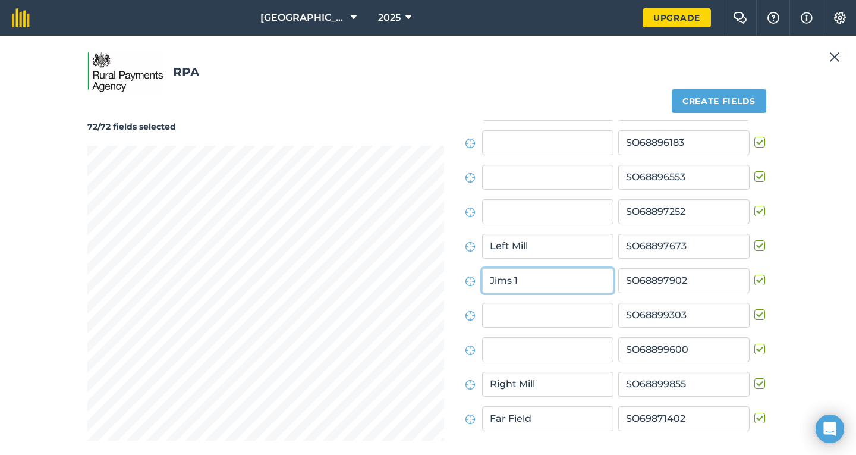
type input "Jims 1"
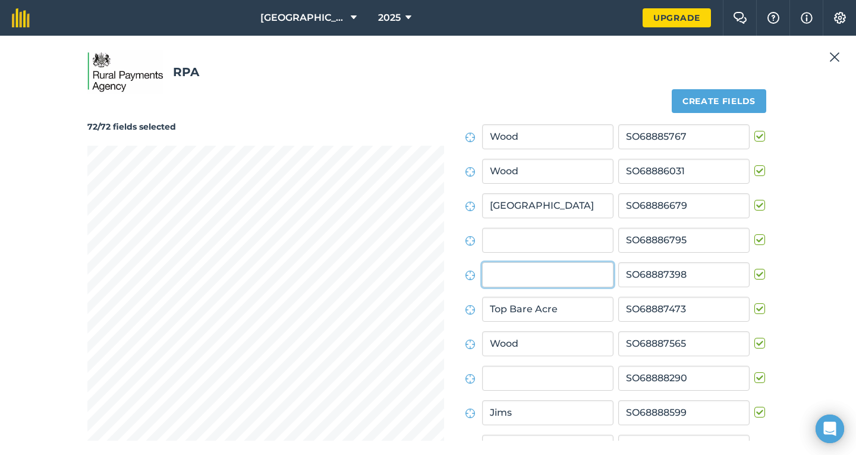
scroll to position [564, 0]
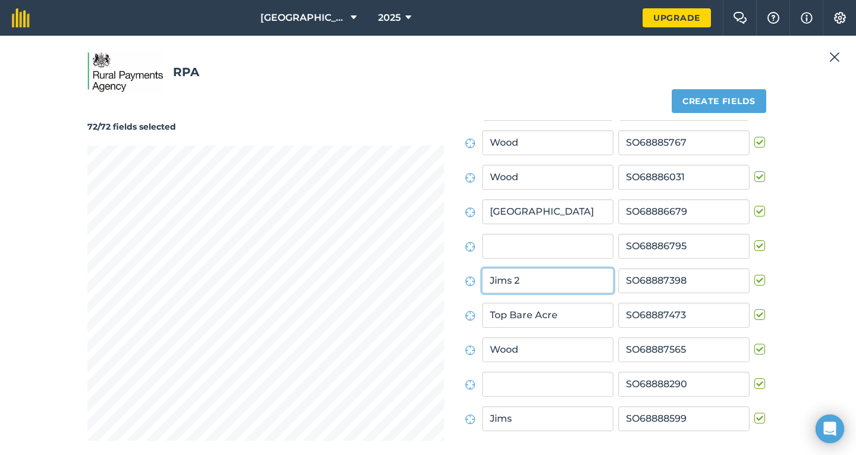
type input "Jims 2"
type input "Jims 3"
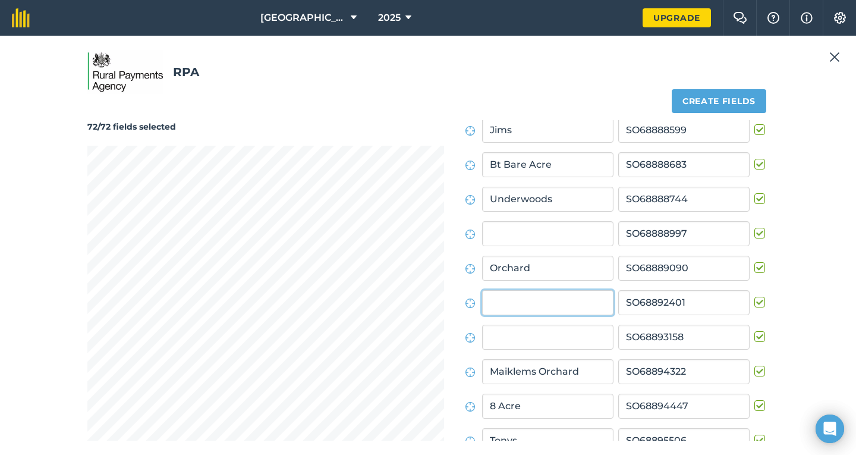
scroll to position [875, 0]
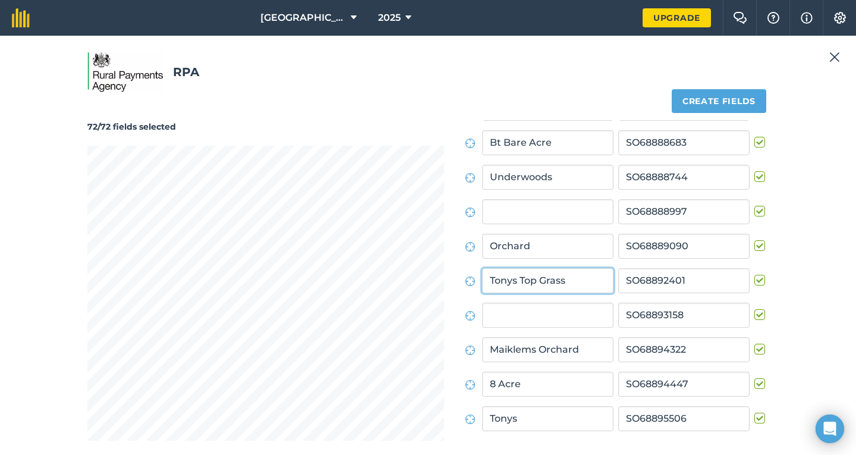
type input "Tonys Top Grass"
click at [499, 312] on input "text" at bounding box center [547, 314] width 131 height 25
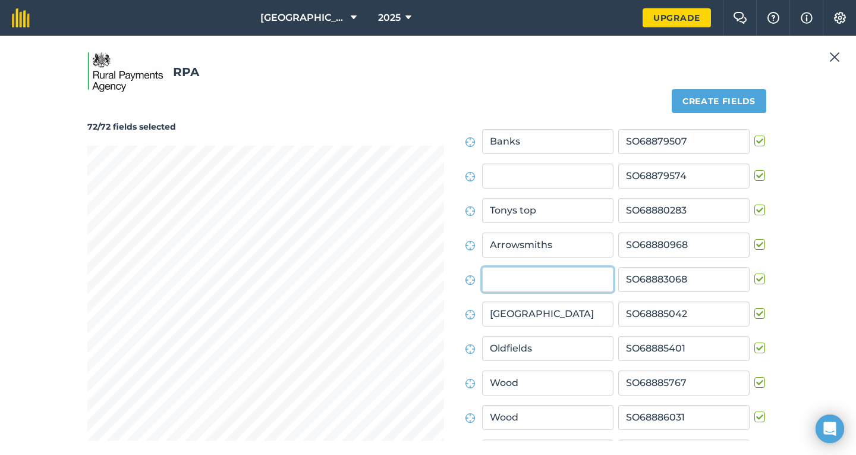
scroll to position [323, 0]
type input "Woodland"
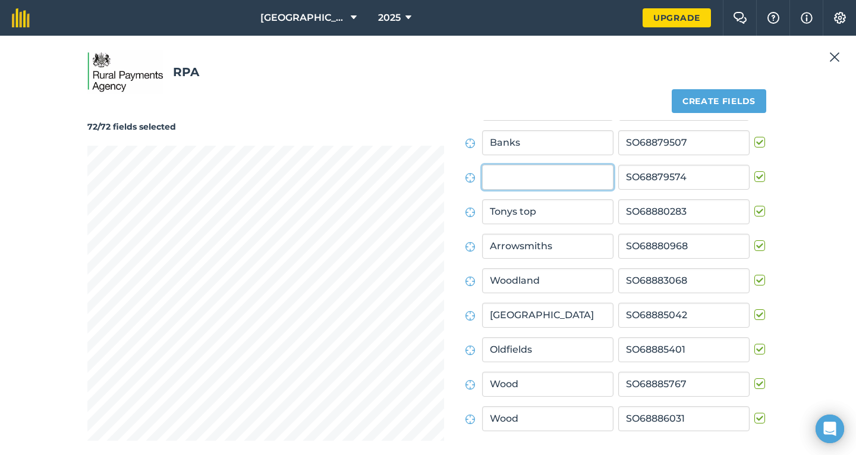
click at [494, 182] on input "text" at bounding box center [547, 177] width 131 height 25
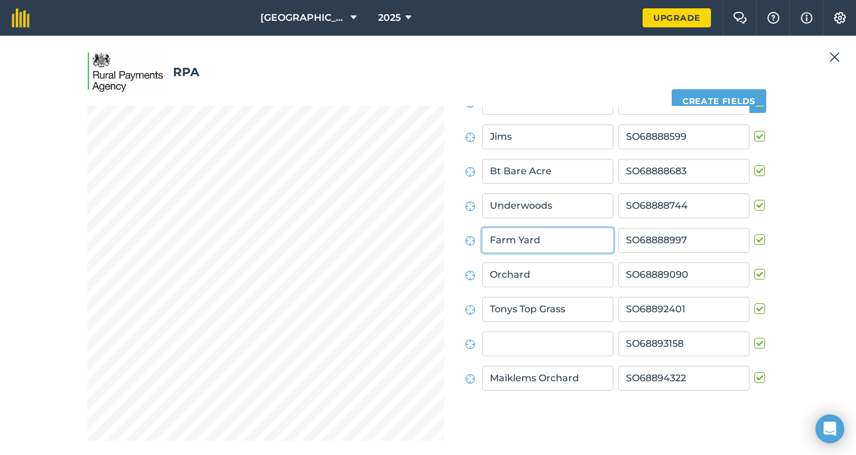
scroll to position [61, 0]
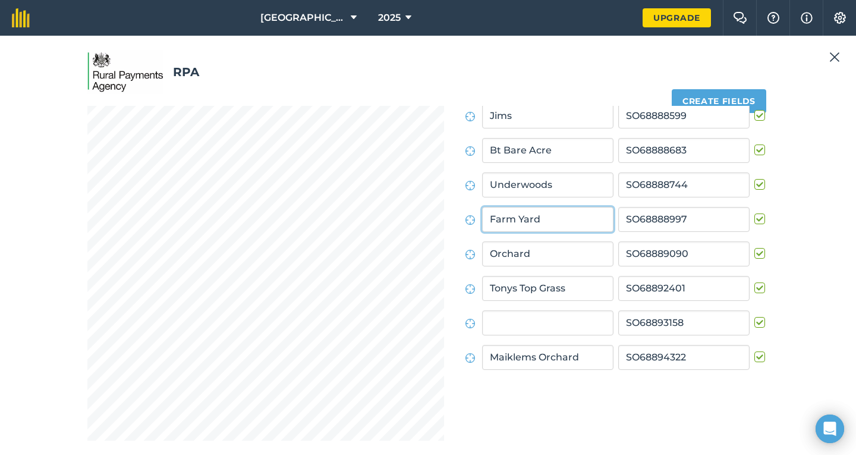
type input "Farm Yard"
click at [730, 97] on button "Create fields" at bounding box center [718, 101] width 94 height 24
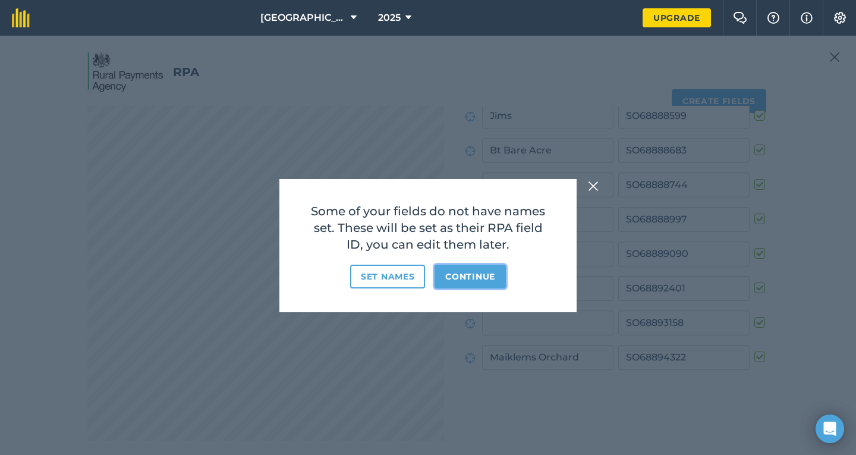
click at [472, 280] on button "Continue" at bounding box center [469, 276] width 71 height 24
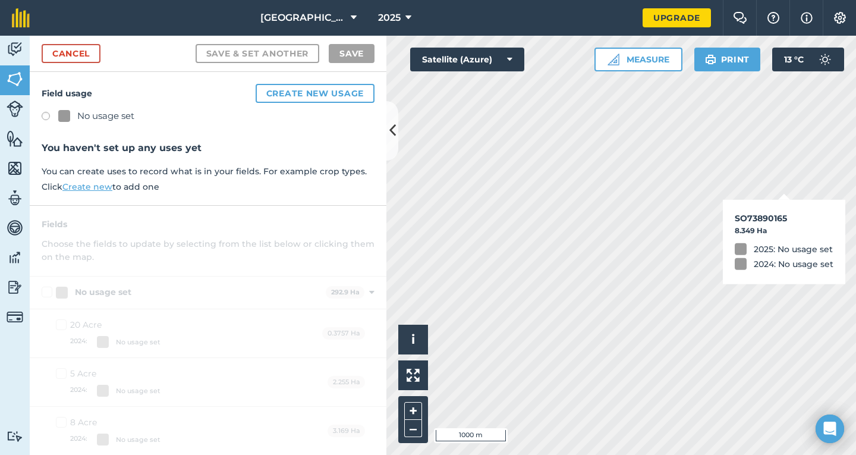
checkbox input "true"
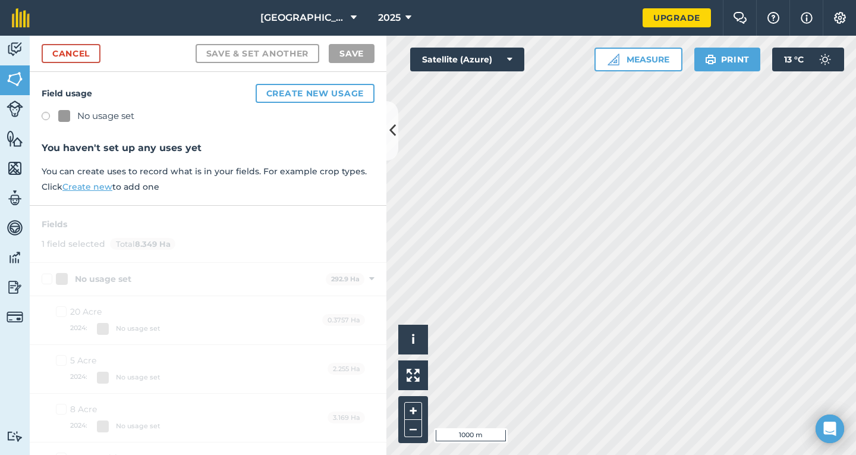
click at [45, 116] on label at bounding box center [50, 118] width 17 height 12
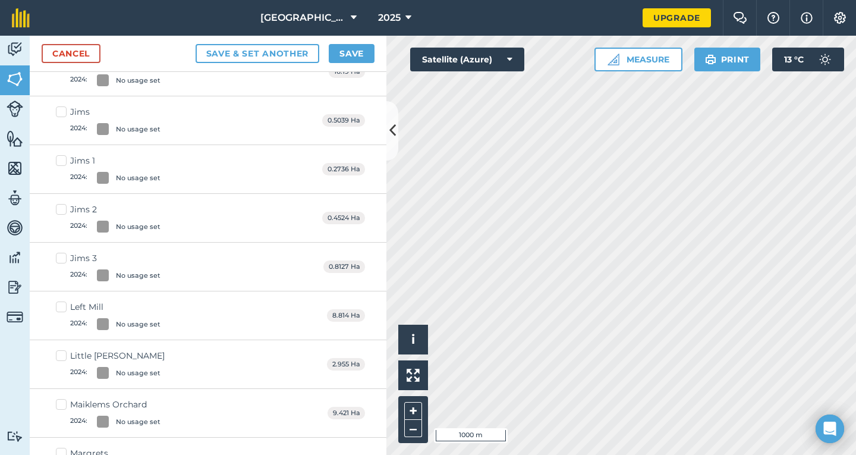
scroll to position [1010, 0]
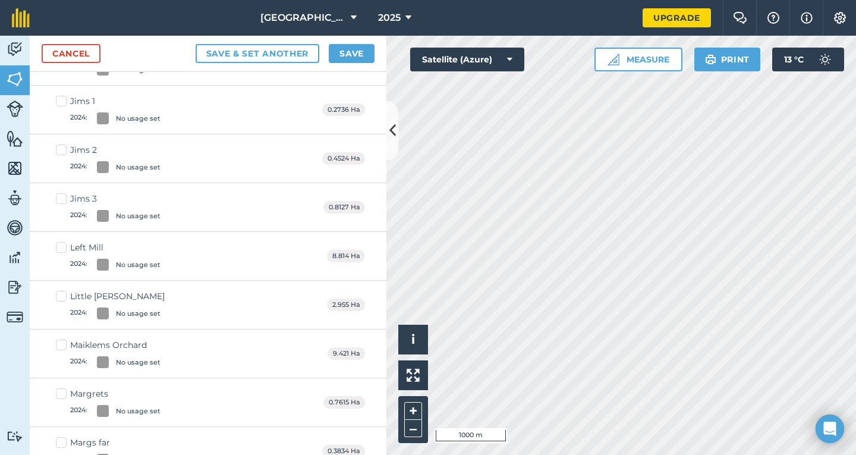
click at [64, 250] on label "Left Mill 2024 : No usage set" at bounding box center [108, 255] width 105 height 29
click at [64, 249] on input "Left Mill 2024 : No usage set" at bounding box center [60, 245] width 8 height 8
click at [62, 248] on label "Left Mill 2024 : No usage set" at bounding box center [108, 255] width 105 height 29
click at [62, 248] on input "Left Mill 2024 : No usage set" at bounding box center [60, 245] width 8 height 8
checkbox input "false"
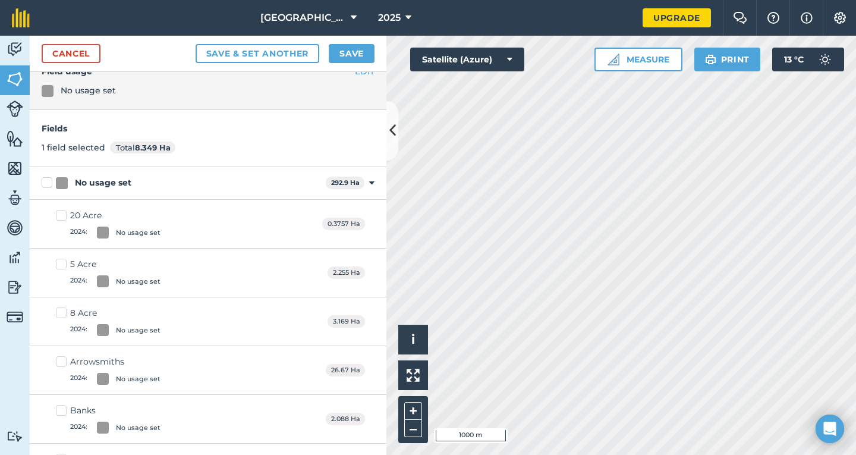
scroll to position [0, 0]
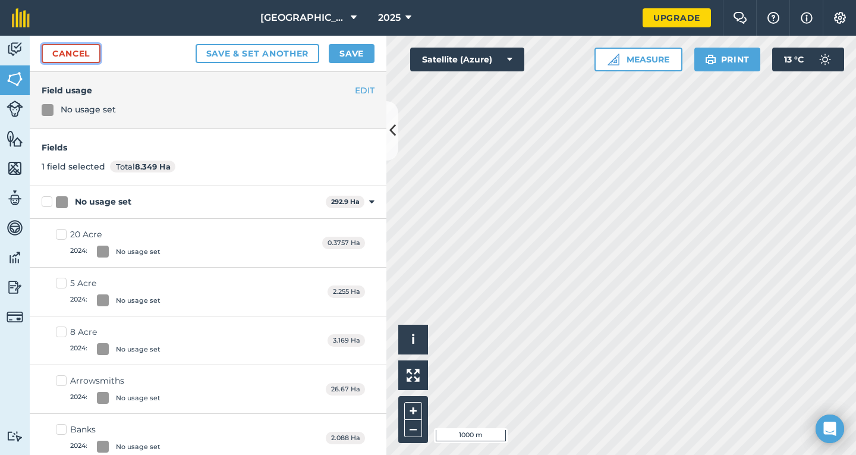
click at [80, 51] on link "Cancel" at bounding box center [71, 53] width 59 height 19
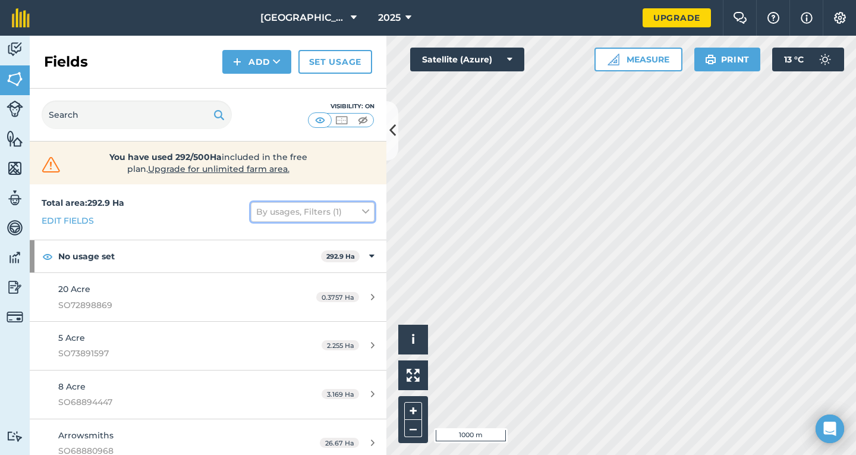
click at [362, 212] on icon at bounding box center [365, 211] width 7 height 13
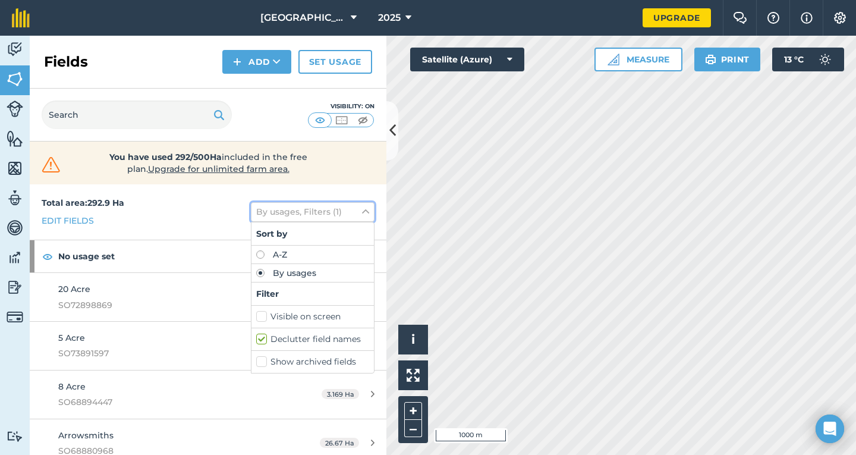
click at [362, 212] on icon at bounding box center [365, 211] width 7 height 13
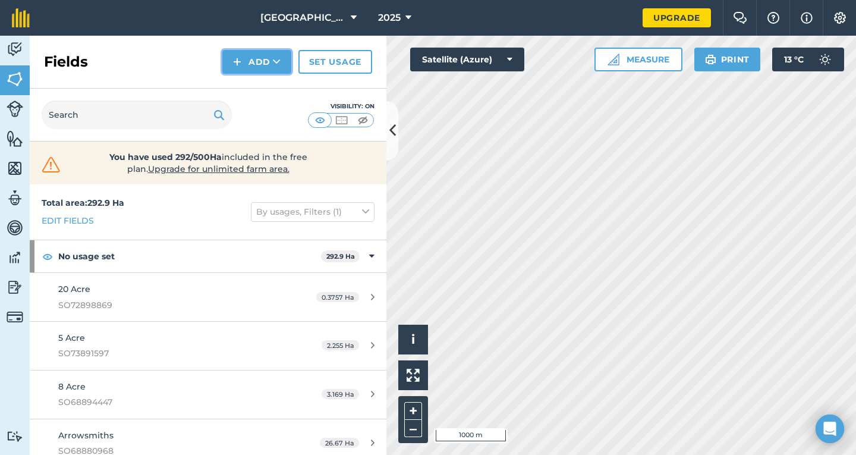
click at [276, 63] on icon at bounding box center [277, 62] width 8 height 12
click at [330, 62] on link "Set usage" at bounding box center [335, 62] width 74 height 24
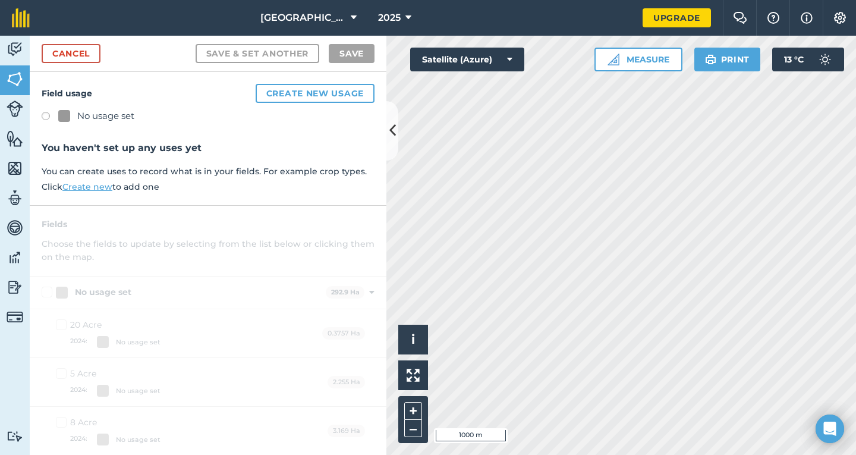
click at [91, 188] on link "Create new" at bounding box center [87, 186] width 50 height 11
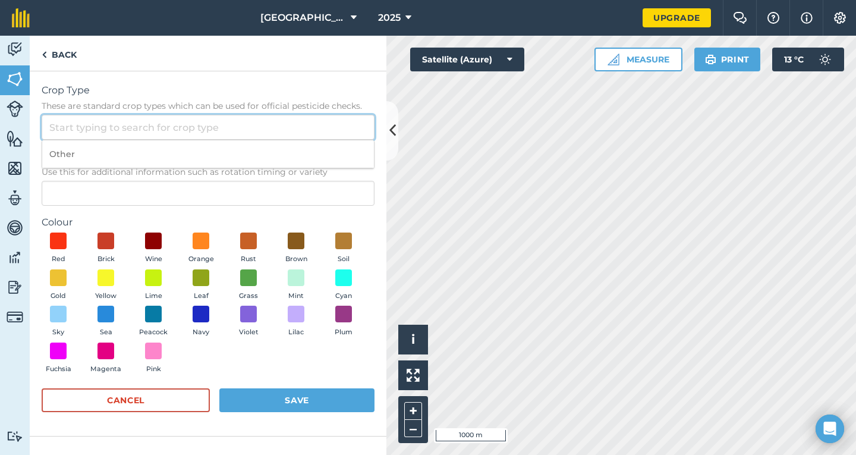
click at [60, 130] on input "Crop Type These are standard crop types which can be used for official pesticid…" at bounding box center [208, 127] width 333 height 25
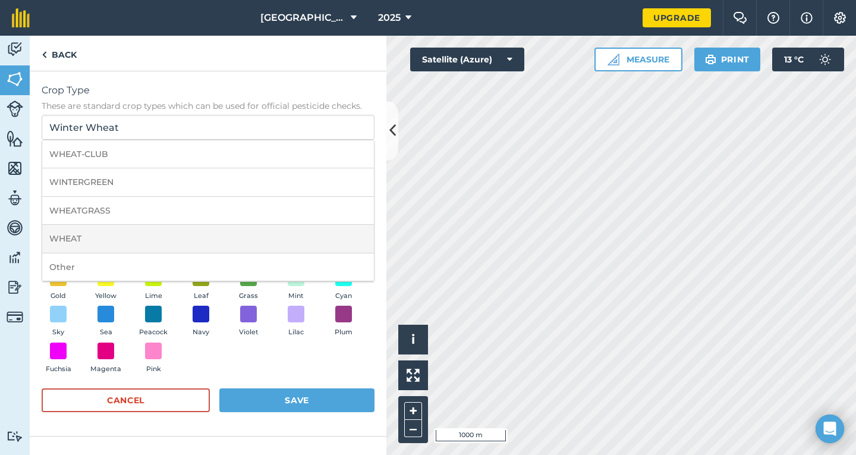
click at [64, 238] on li "WHEAT" at bounding box center [208, 239] width 332 height 28
type input "WHEAT"
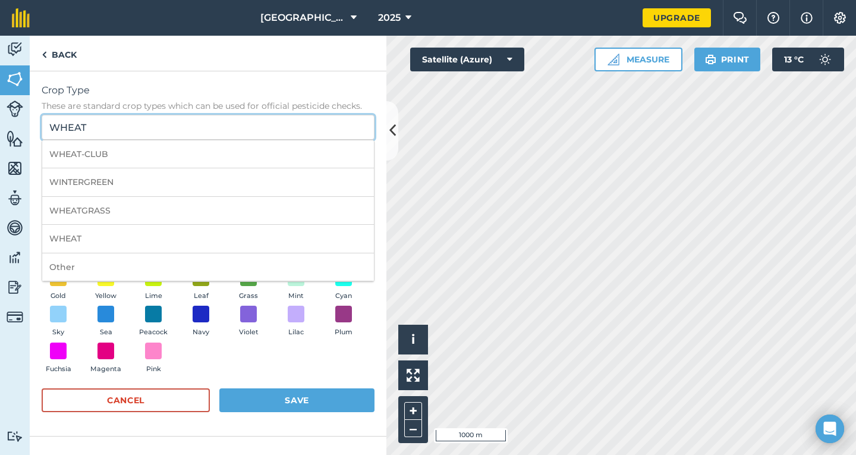
click at [105, 129] on input "WHEAT" at bounding box center [208, 127] width 333 height 25
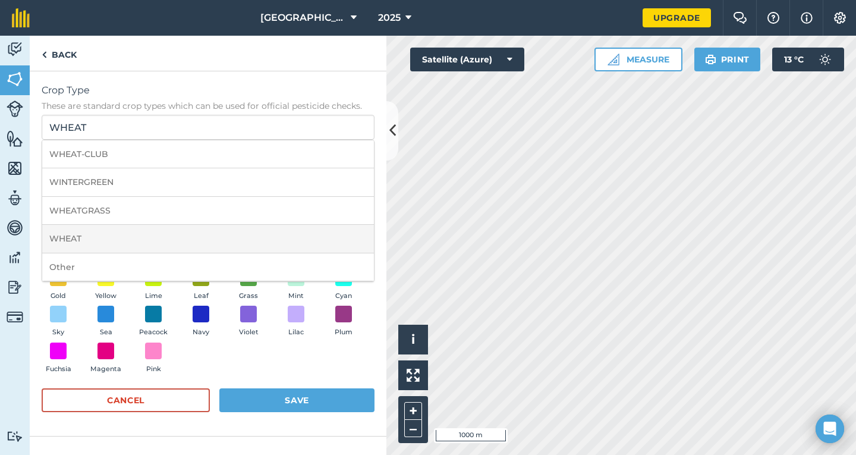
click at [71, 239] on li "WHEAT" at bounding box center [208, 239] width 332 height 28
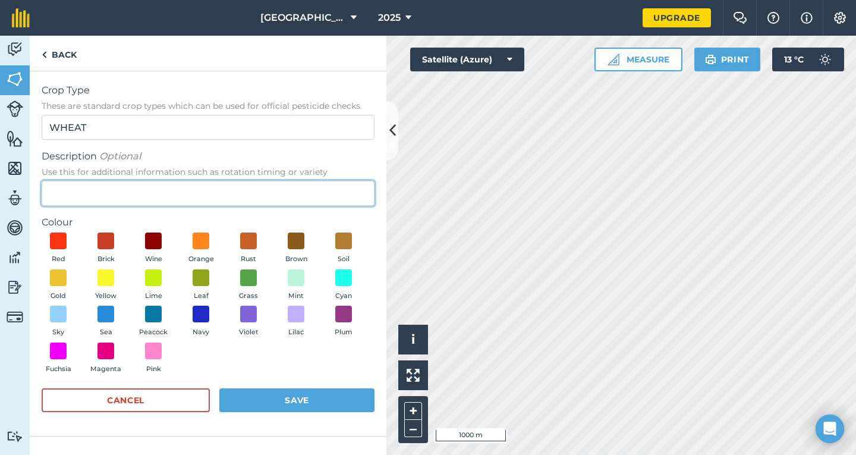
click at [84, 194] on input "Description Optional Use this for additional information such as rotation timin…" at bounding box center [208, 193] width 333 height 25
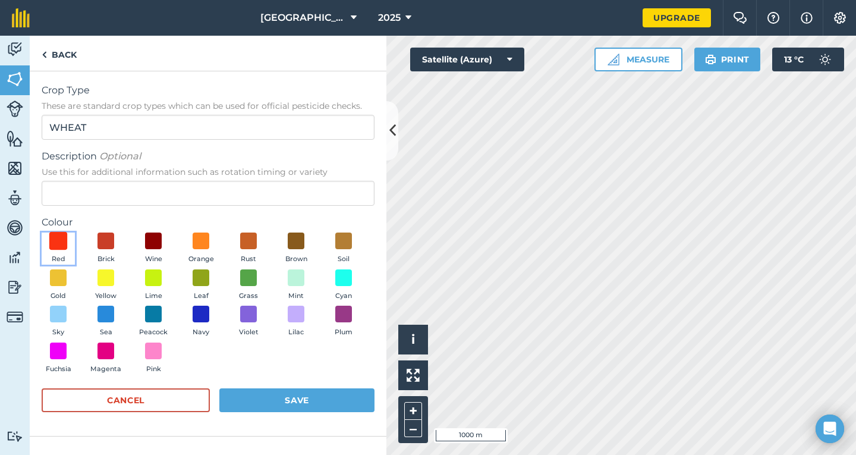
click at [59, 242] on span at bounding box center [58, 241] width 18 height 18
click at [299, 400] on button "Save" at bounding box center [296, 400] width 155 height 24
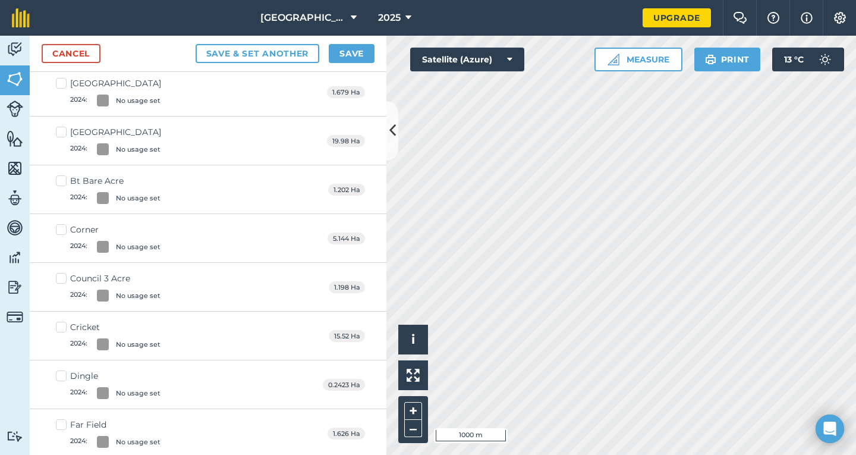
scroll to position [475, 0]
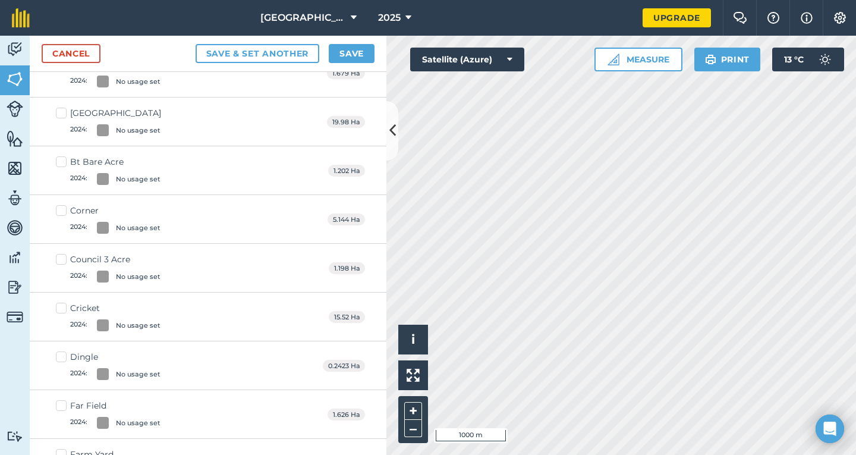
click at [62, 211] on label "Corner 2024 : No usage set" at bounding box center [108, 218] width 105 height 29
click at [62, 211] on input "Corner 2024 : No usage set" at bounding box center [60, 208] width 8 height 8
checkbox input "true"
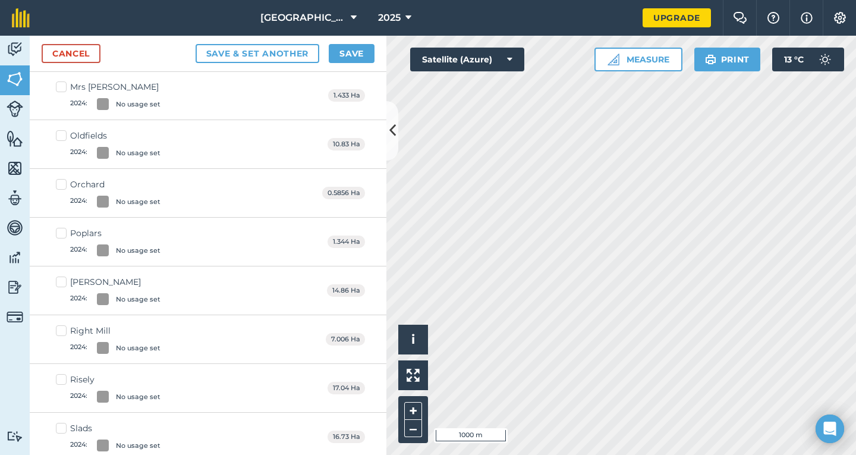
scroll to position [1472, 0]
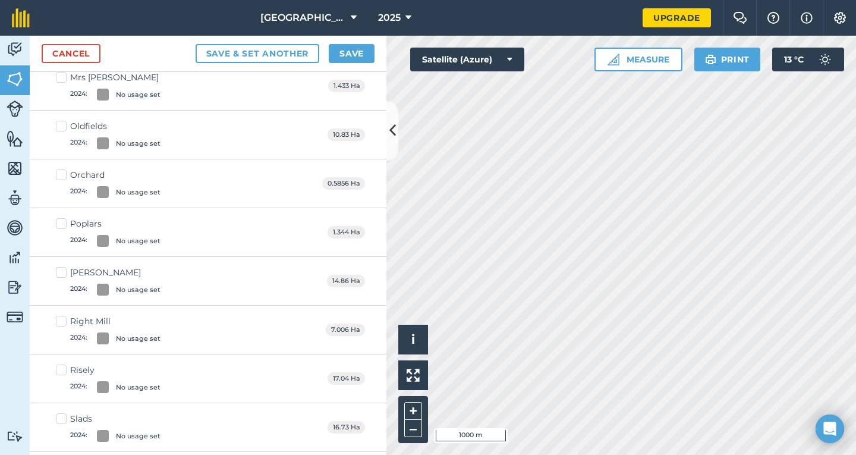
click at [62, 320] on label "Right Mill 2024 : No usage set" at bounding box center [108, 329] width 105 height 29
click at [62, 320] on input "Right Mill 2024 : No usage set" at bounding box center [60, 319] width 8 height 8
checkbox input "true"
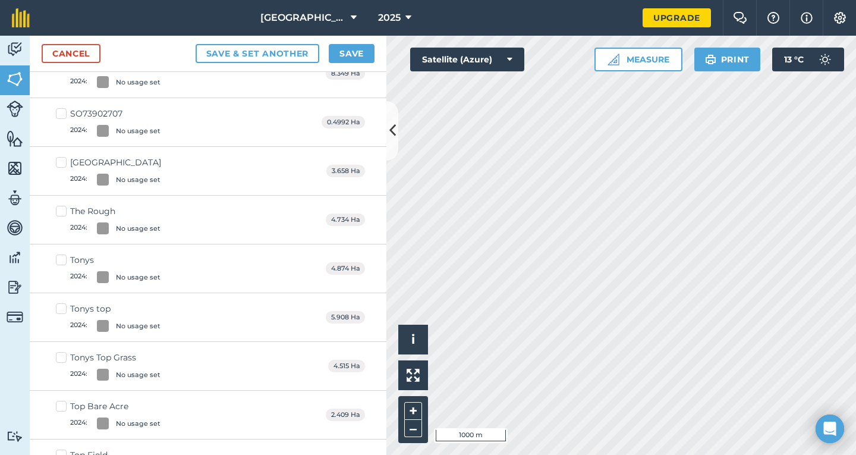
scroll to position [2898, 0]
click at [63, 308] on label "Tonys top 2024 : No usage set" at bounding box center [108, 316] width 105 height 29
click at [63, 308] on input "Tonys top 2024 : No usage set" at bounding box center [60, 306] width 8 height 8
checkbox input "true"
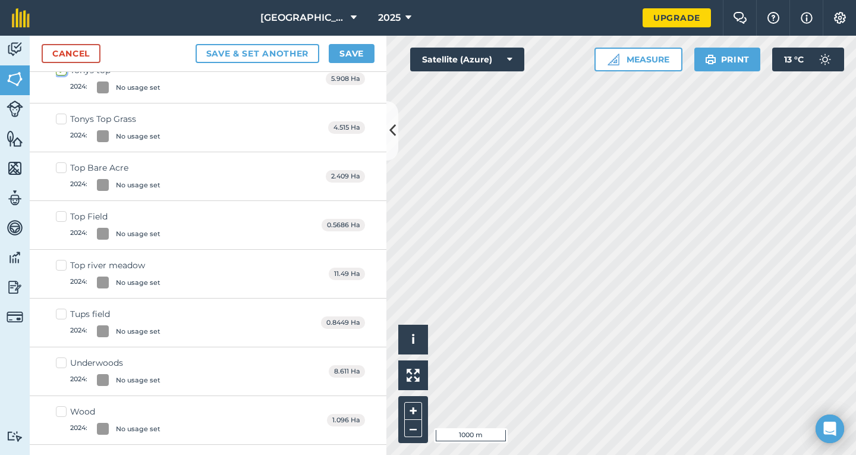
scroll to position [3195, 0]
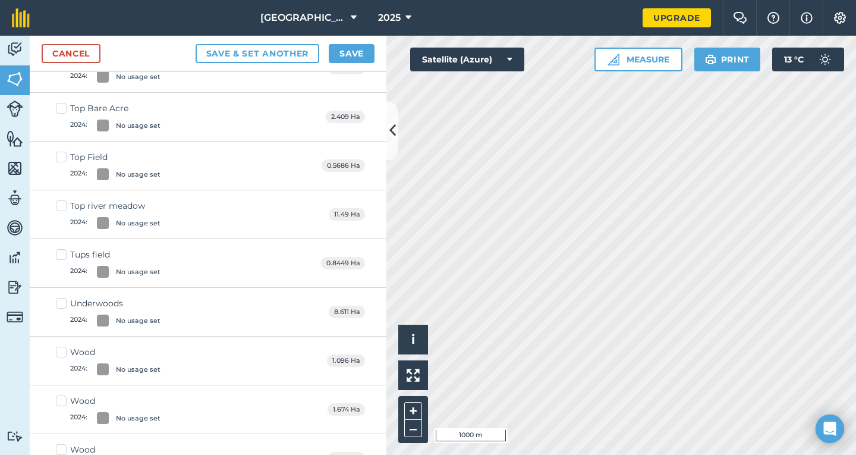
click at [64, 306] on label "Underwoods 2024 : No usage set" at bounding box center [108, 311] width 105 height 29
click at [64, 305] on input "Underwoods 2024 : No usage set" at bounding box center [60, 301] width 8 height 8
checkbox input "true"
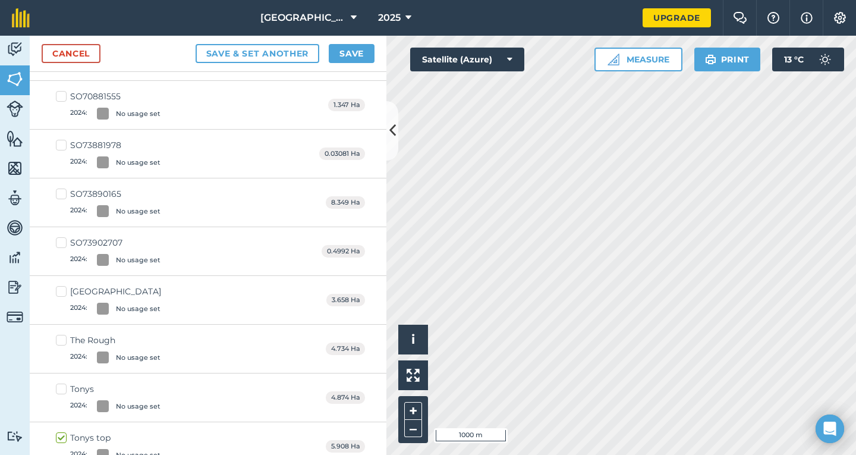
scroll to position [2559, 0]
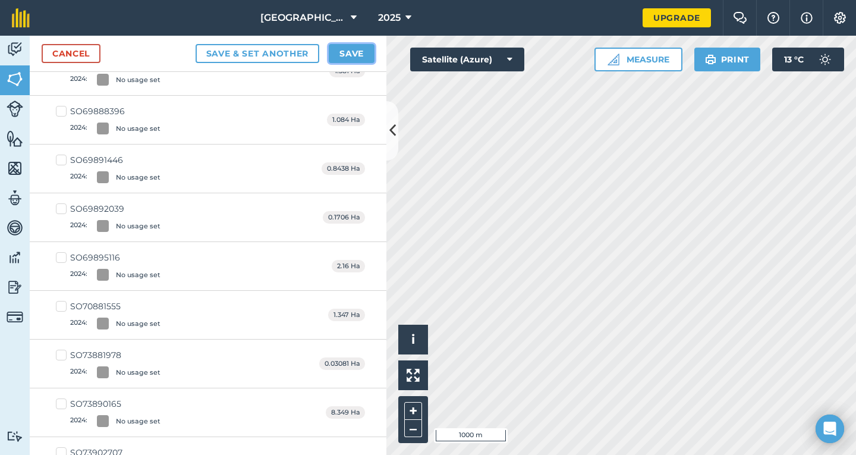
click at [352, 56] on button "Save" at bounding box center [352, 53] width 46 height 19
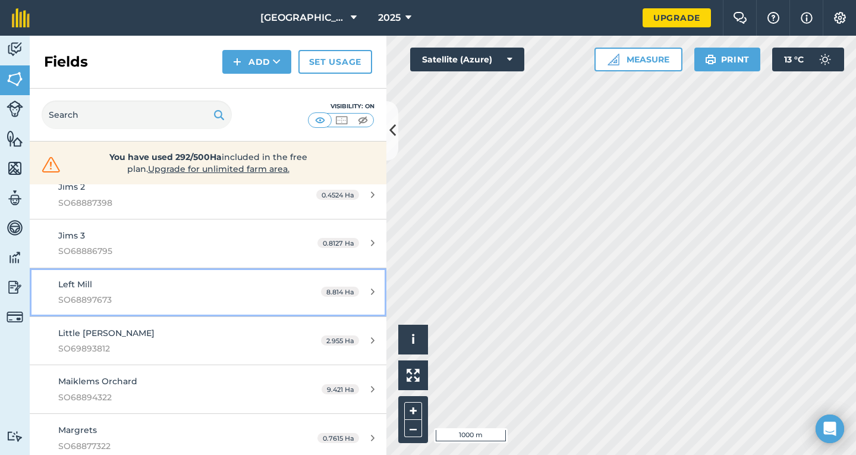
scroll to position [951, 0]
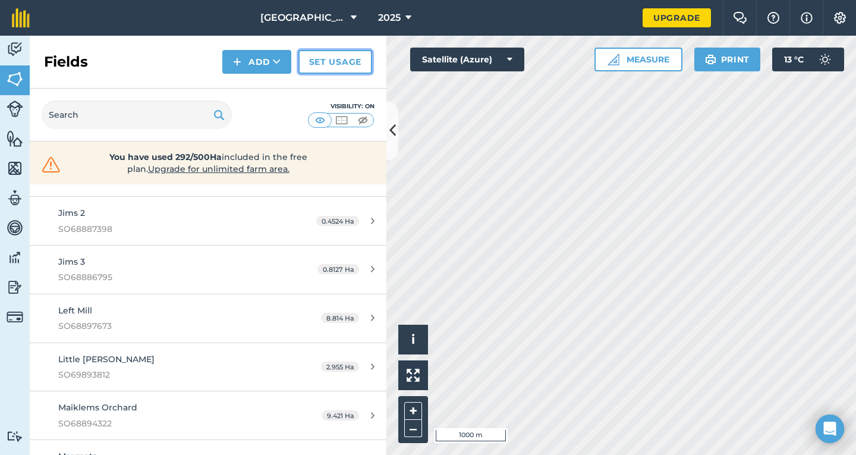
click at [328, 65] on link "Set usage" at bounding box center [335, 62] width 74 height 24
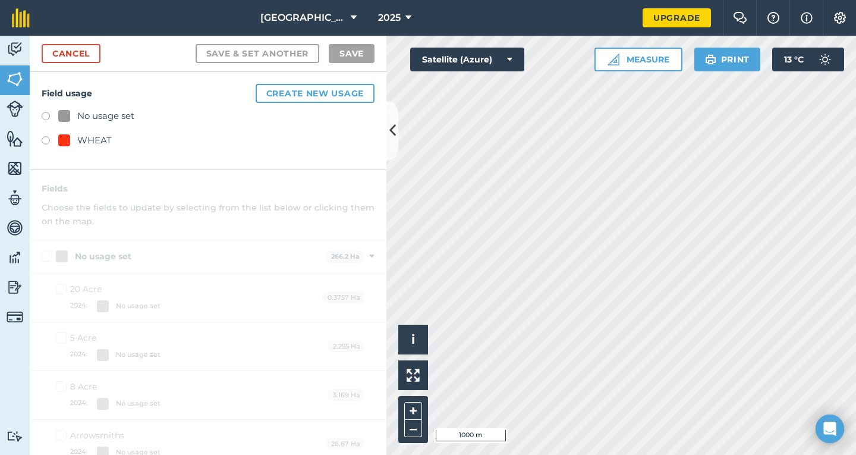
click at [45, 144] on label at bounding box center [50, 142] width 17 height 12
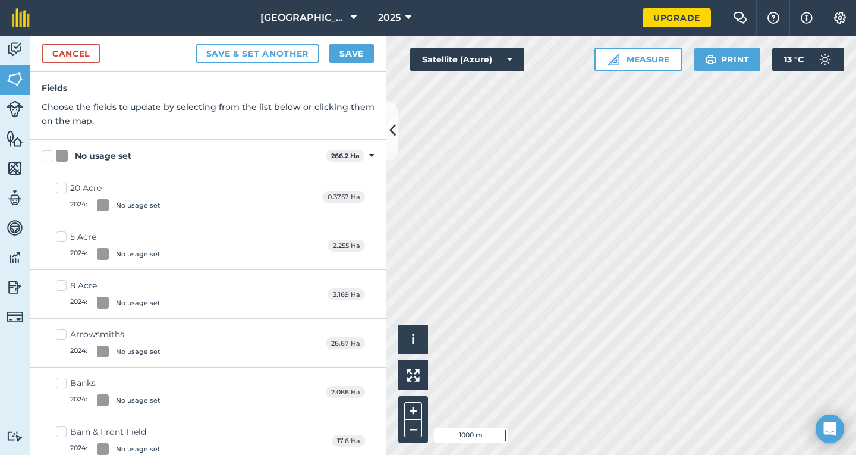
scroll to position [119, 0]
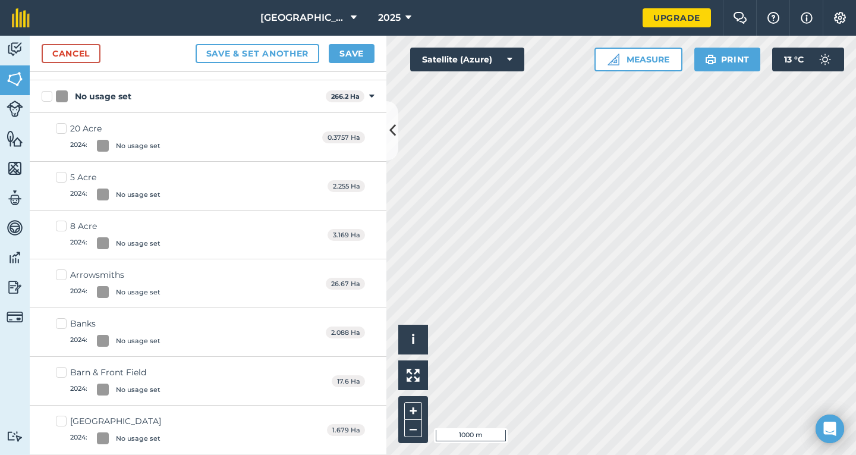
click at [63, 278] on label "Arrowsmiths 2024 : No usage set" at bounding box center [108, 283] width 105 height 29
click at [63, 276] on input "Arrowsmiths 2024 : No usage set" at bounding box center [60, 273] width 8 height 8
checkbox input "true"
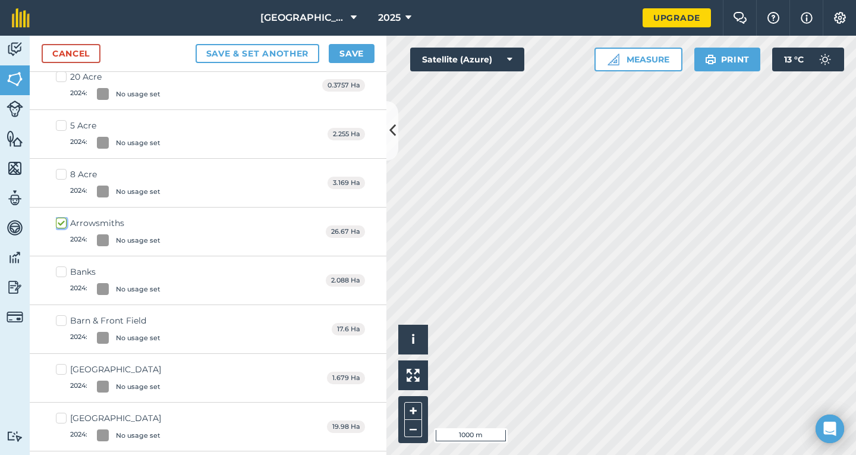
scroll to position [178, 0]
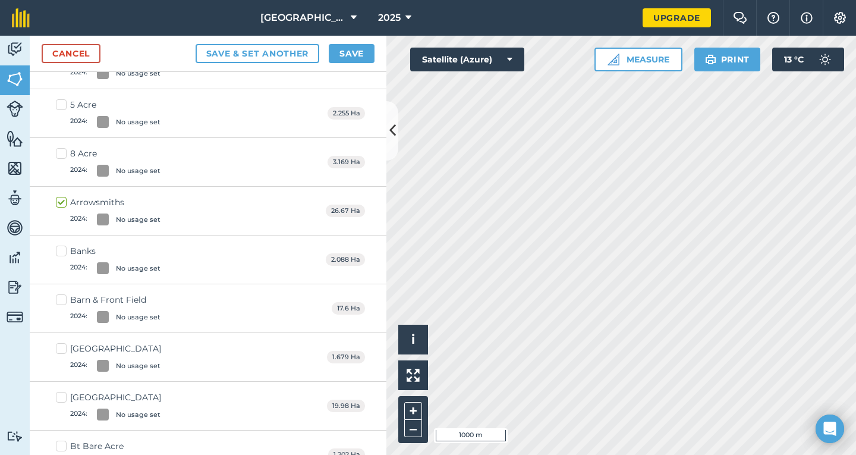
click at [61, 298] on label "Barn & Front Field 2024 : No usage set" at bounding box center [108, 308] width 105 height 29
click at [61, 298] on input "Barn & Front Field 2024 : No usage set" at bounding box center [60, 298] width 8 height 8
checkbox input "true"
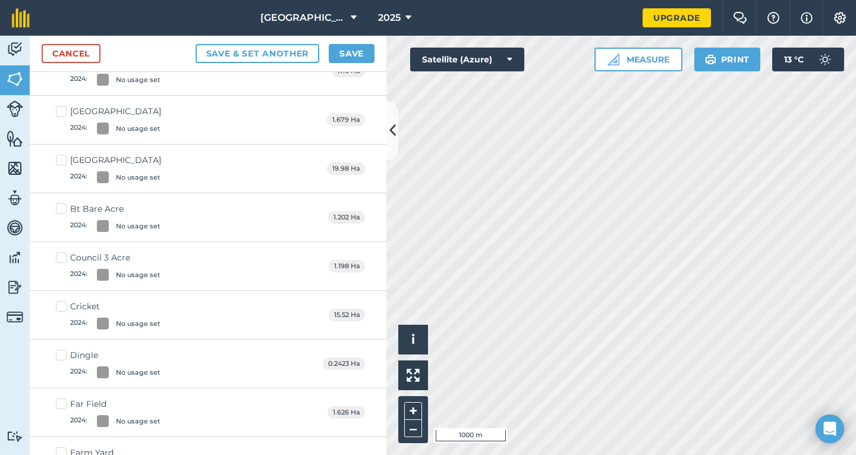
scroll to position [416, 0]
click at [63, 307] on label "Cricket 2024 : No usage set" at bounding box center [108, 313] width 105 height 29
click at [63, 307] on input "Cricket 2024 : No usage set" at bounding box center [60, 303] width 8 height 8
checkbox input "true"
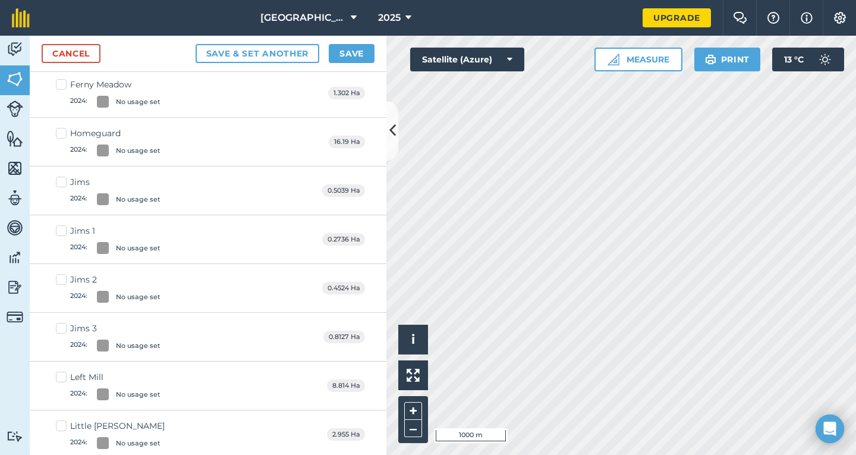
scroll to position [891, 0]
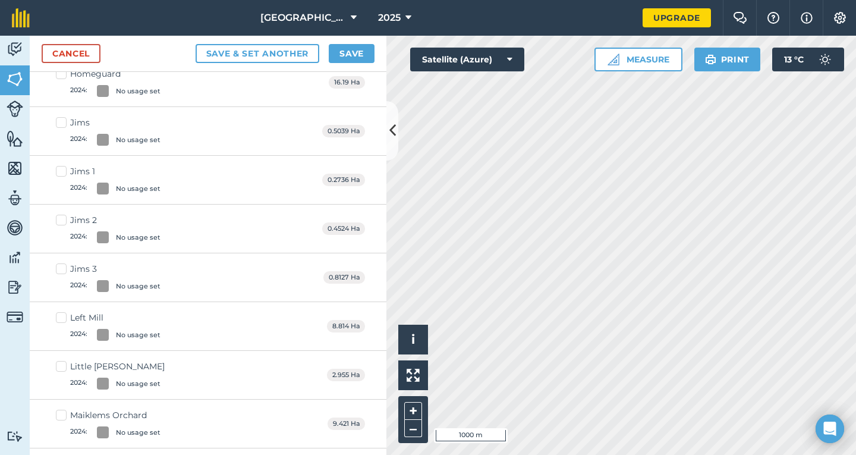
click at [62, 318] on label "Left Mill 2024 : No usage set" at bounding box center [108, 325] width 105 height 29
click at [62, 318] on input "Left Mill 2024 : No usage set" at bounding box center [60, 315] width 8 height 8
checkbox input "true"
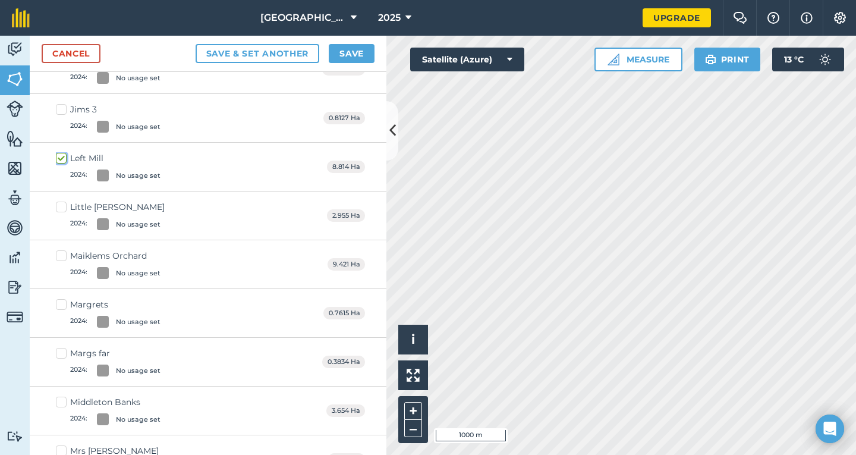
scroll to position [1070, 0]
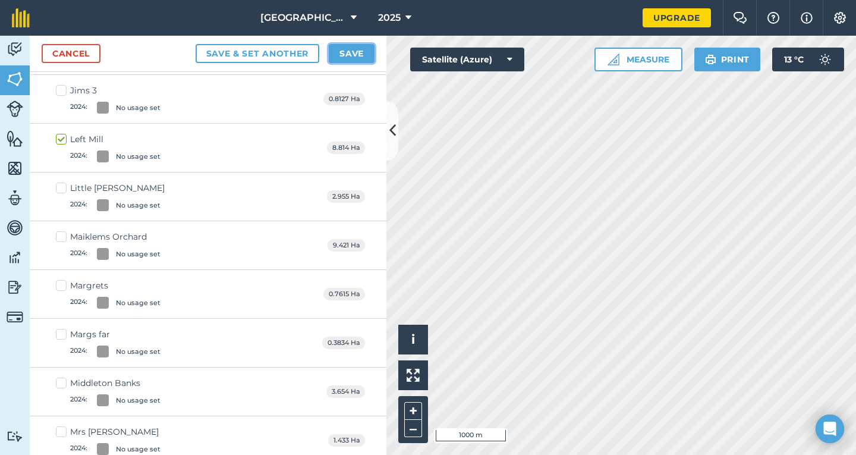
click at [346, 56] on button "Save" at bounding box center [352, 53] width 46 height 19
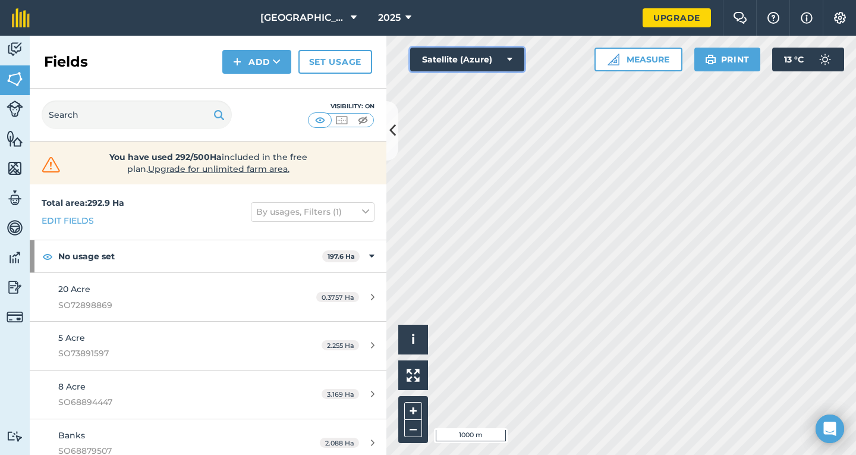
click at [511, 62] on icon at bounding box center [509, 59] width 5 height 12
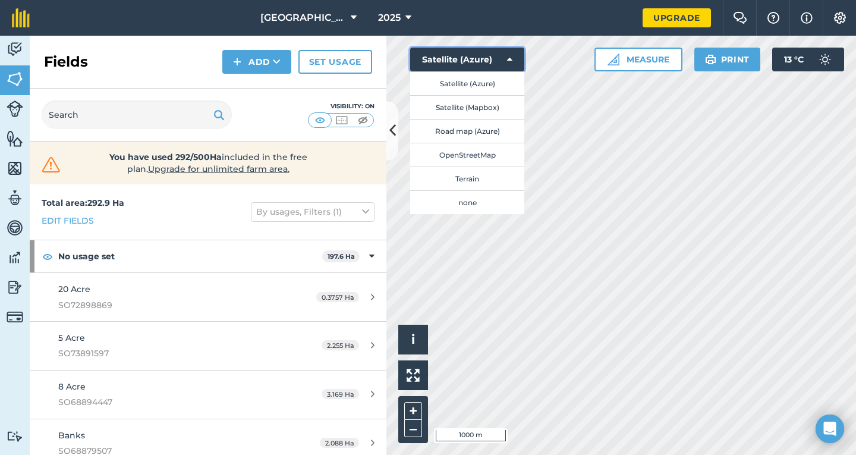
click at [475, 55] on button "Satellite (Azure)" at bounding box center [467, 60] width 114 height 24
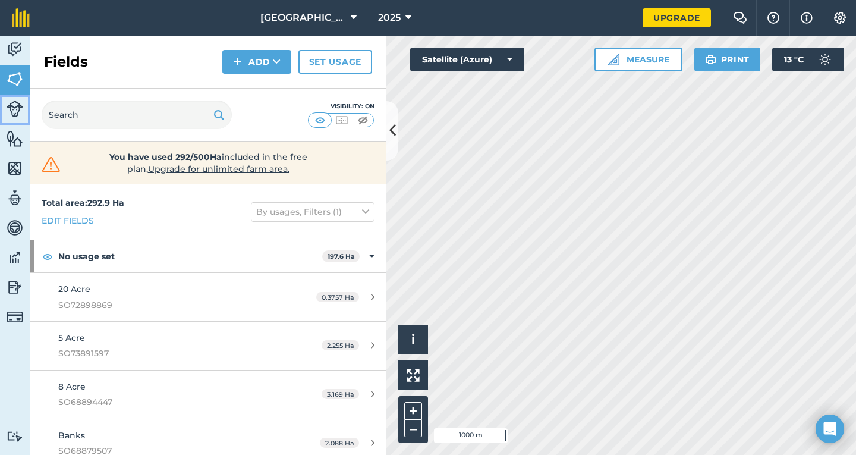
click at [15, 112] on img at bounding box center [15, 108] width 17 height 17
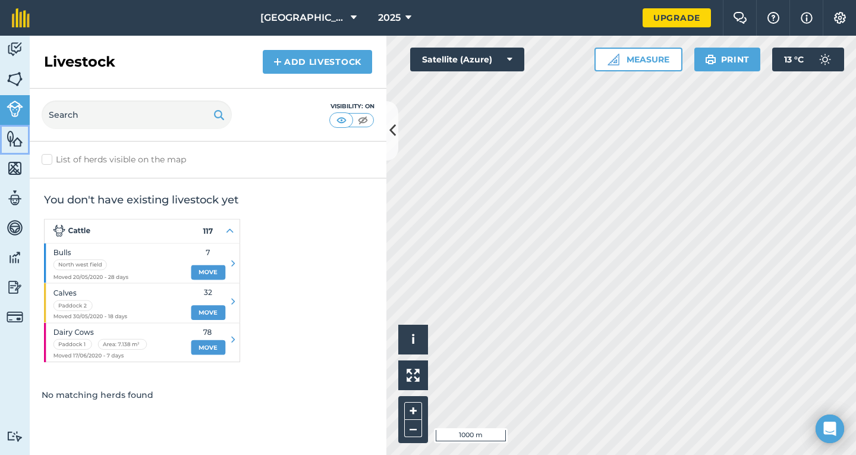
click at [13, 137] on img at bounding box center [15, 139] width 17 height 18
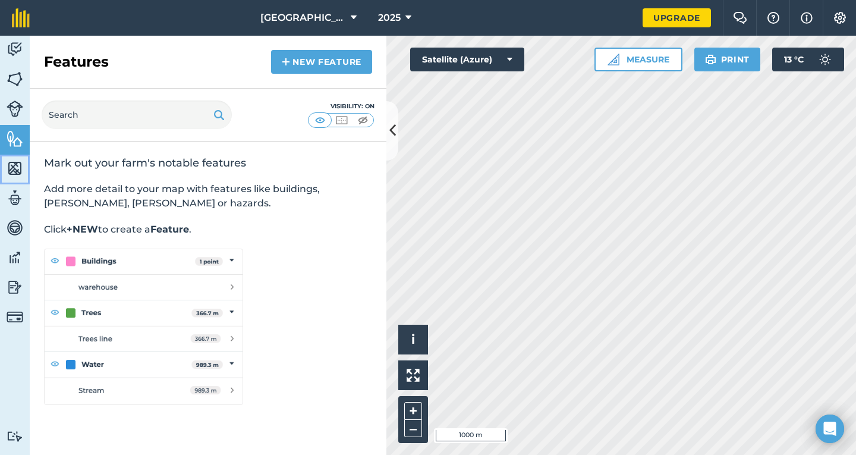
click at [14, 169] on img at bounding box center [15, 168] width 17 height 18
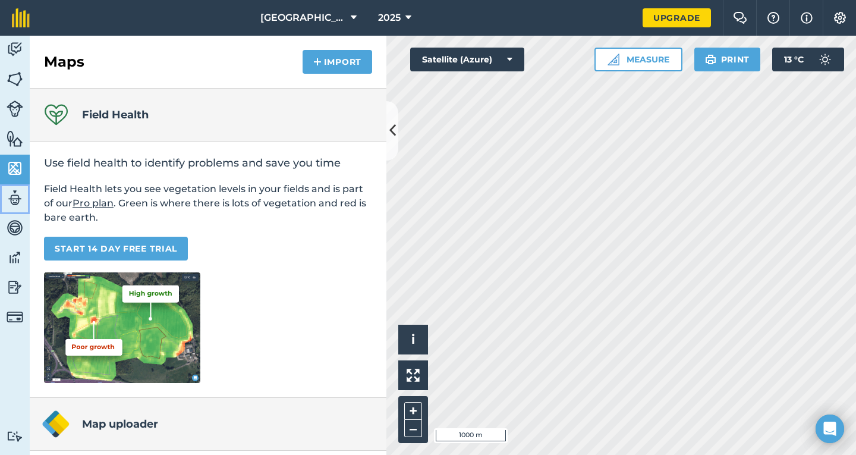
click at [16, 202] on img at bounding box center [15, 198] width 17 height 18
select select "MEMBER"
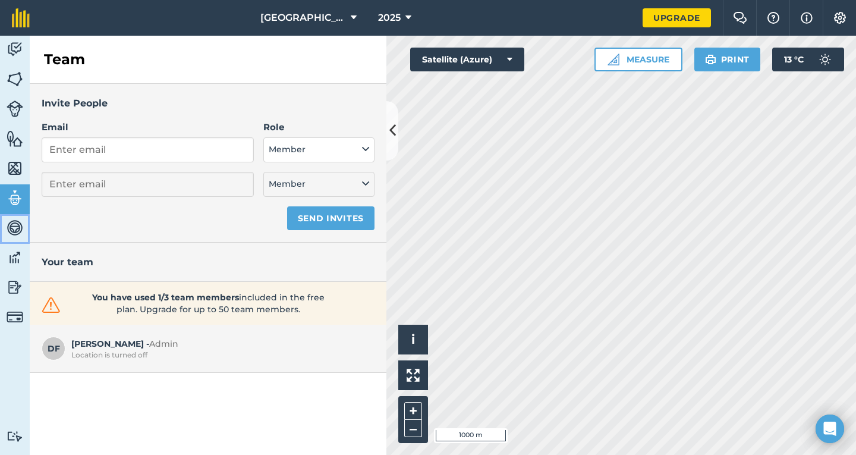
click at [17, 229] on img at bounding box center [15, 228] width 17 height 18
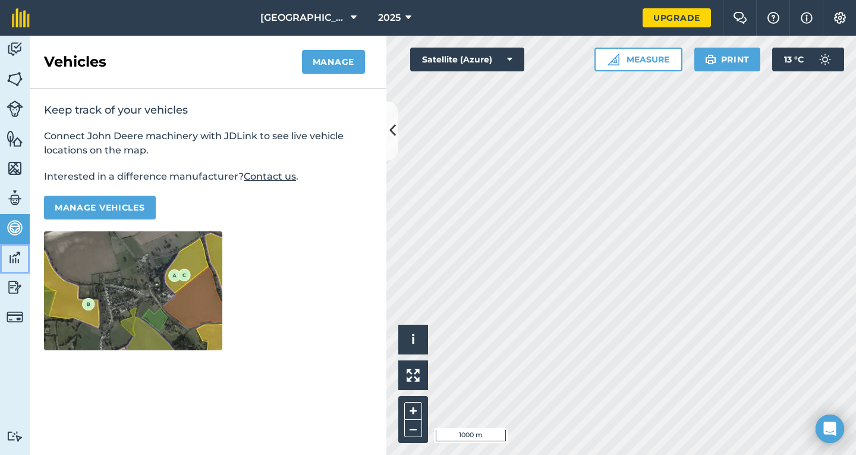
click at [13, 260] on img at bounding box center [15, 257] width 17 height 18
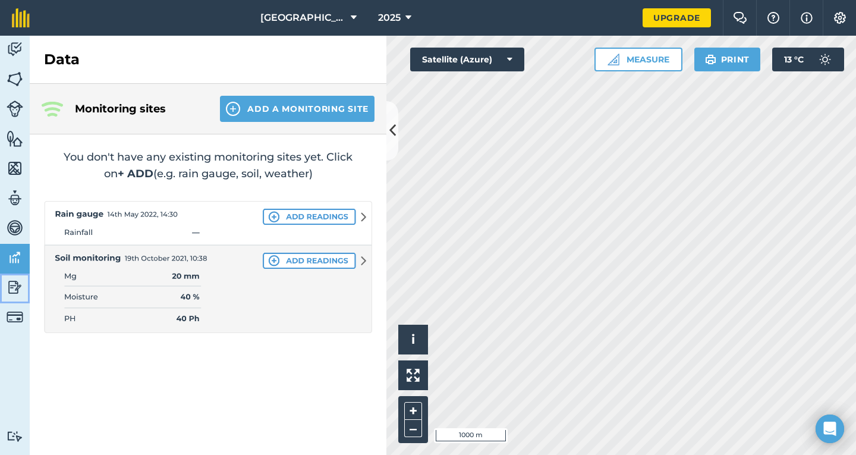
click at [13, 290] on img at bounding box center [15, 287] width 17 height 18
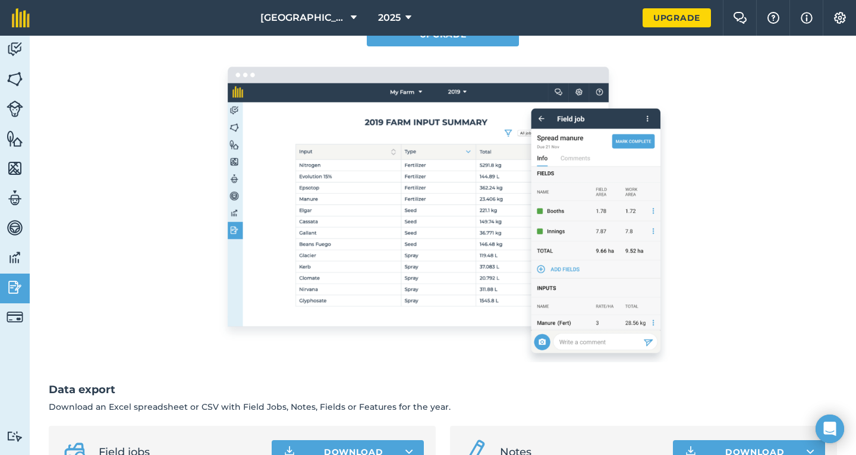
scroll to position [178, 0]
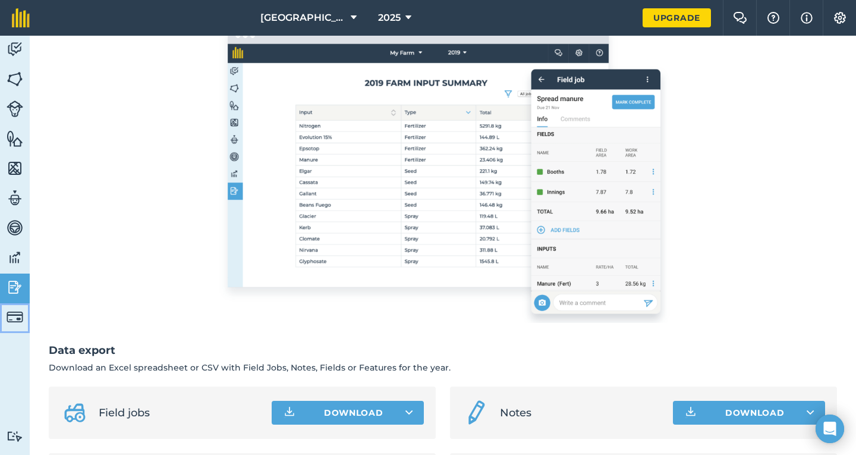
click at [11, 316] on img at bounding box center [15, 316] width 17 height 17
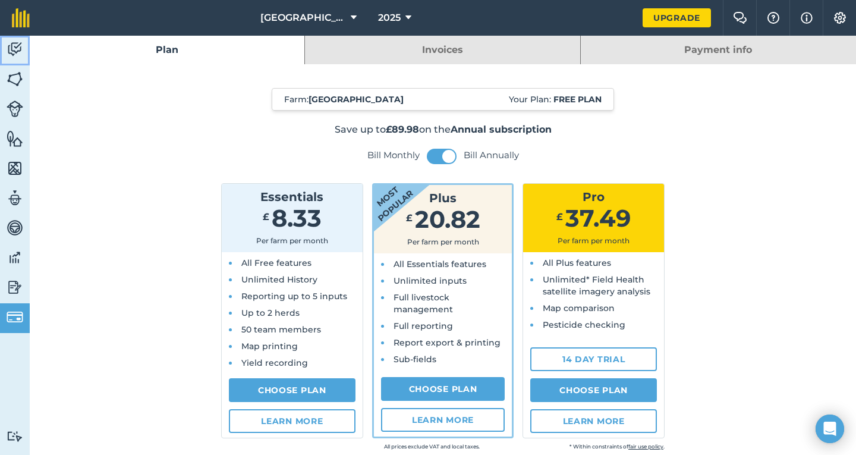
click at [15, 48] on img at bounding box center [15, 49] width 17 height 18
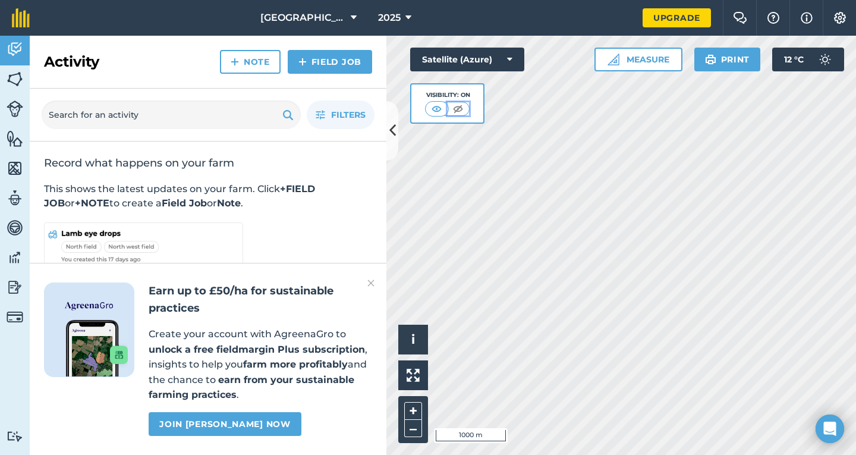
click at [458, 109] on img at bounding box center [457, 109] width 15 height 12
click at [431, 109] on img at bounding box center [437, 109] width 15 height 12
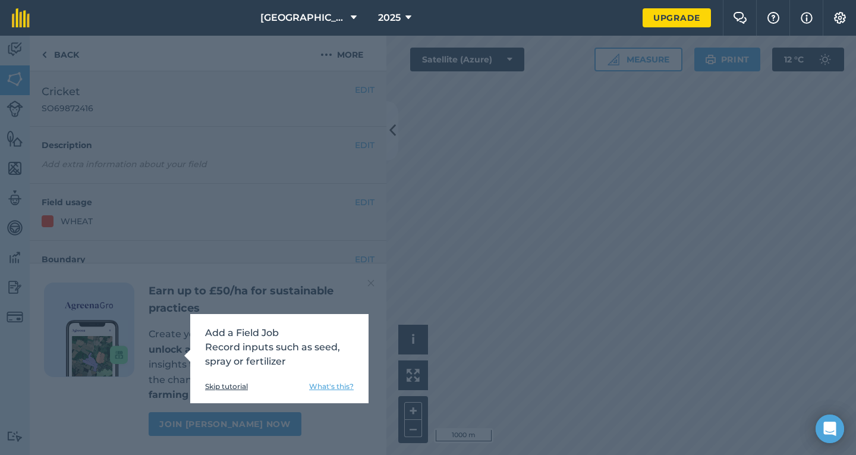
click at [220, 387] on link "Skip tutorial" at bounding box center [226, 386] width 43 height 10
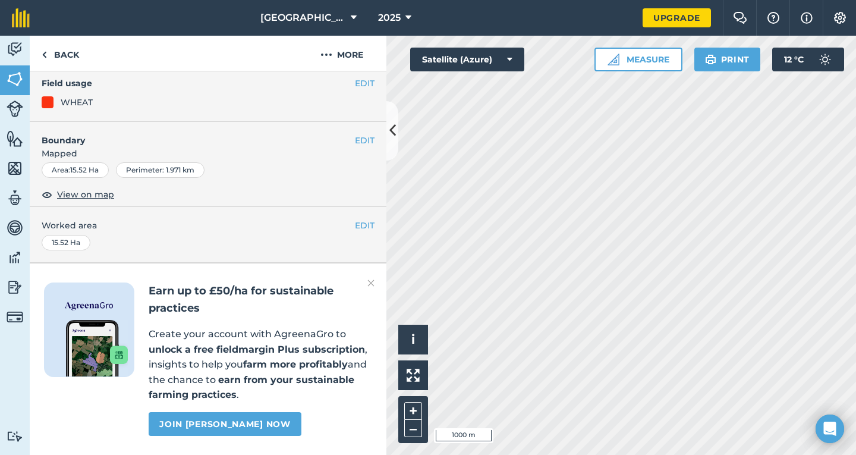
scroll to position [152, 0]
click at [370, 286] on img at bounding box center [370, 283] width 7 height 14
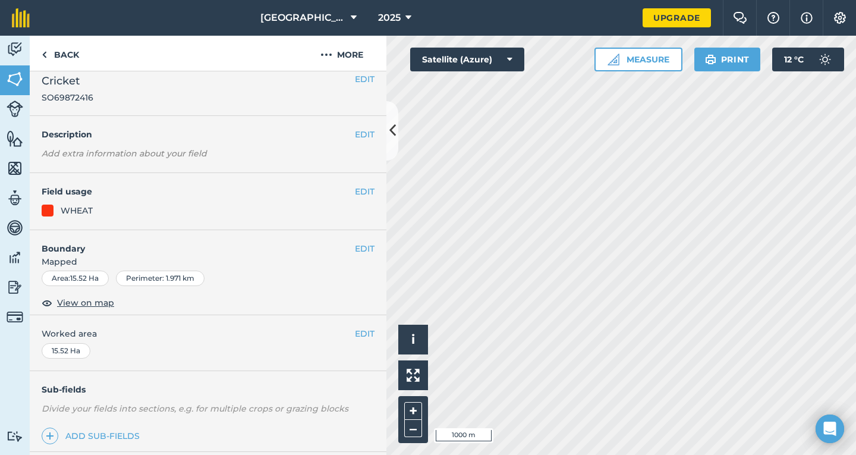
scroll to position [0, 0]
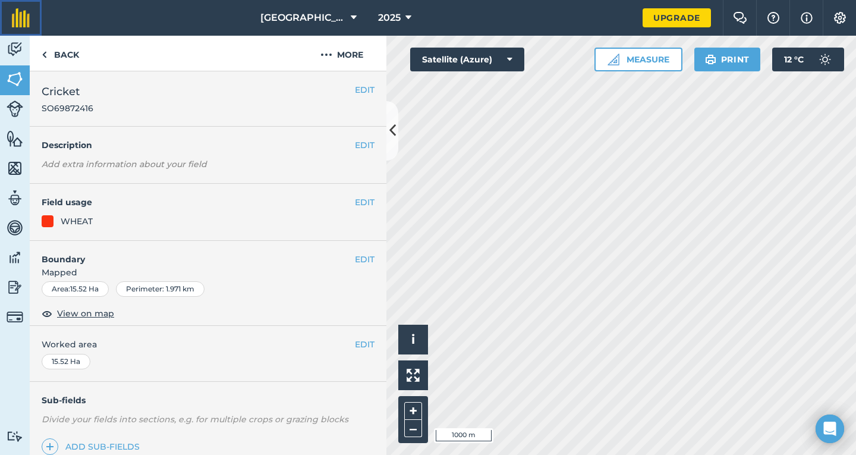
click at [17, 21] on img at bounding box center [21, 17] width 18 height 19
